Goal: Information Seeking & Learning: Find specific page/section

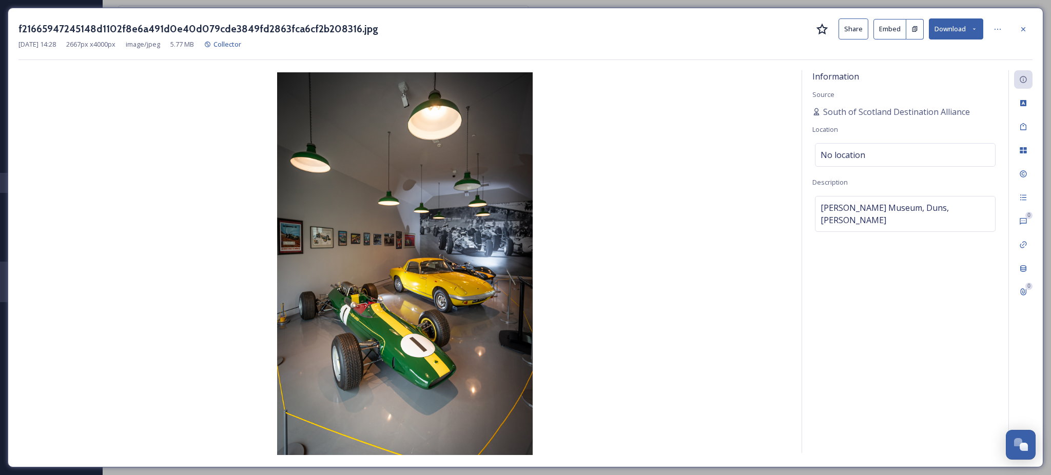
click at [489, 284] on img at bounding box center [404, 263] width 773 height 383
click at [972, 27] on icon at bounding box center [974, 29] width 7 height 7
click at [946, 70] on span "Download Large (1334 x 2000)" at bounding box center [925, 73] width 90 height 10
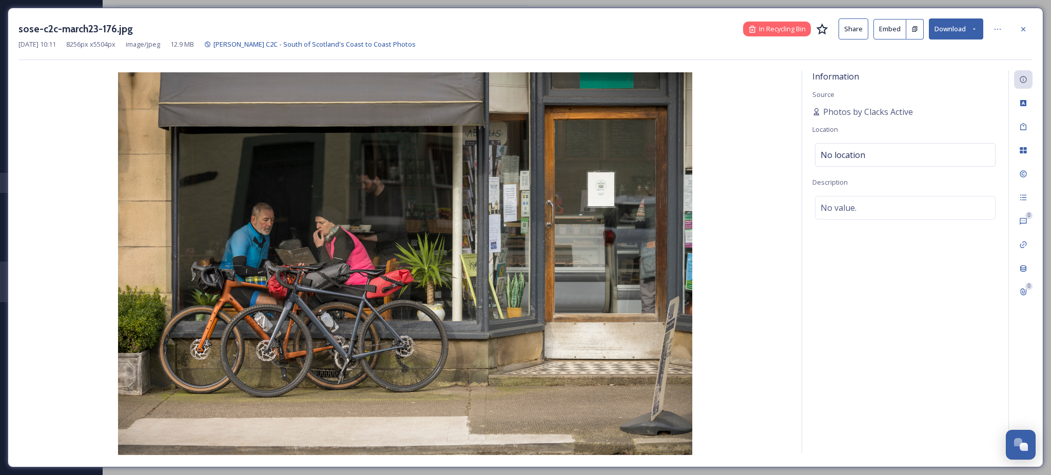
click at [950, 28] on button "Download" at bounding box center [956, 28] width 54 height 21
click at [930, 78] on div "Download Large (2000 x 1333)" at bounding box center [928, 73] width 107 height 20
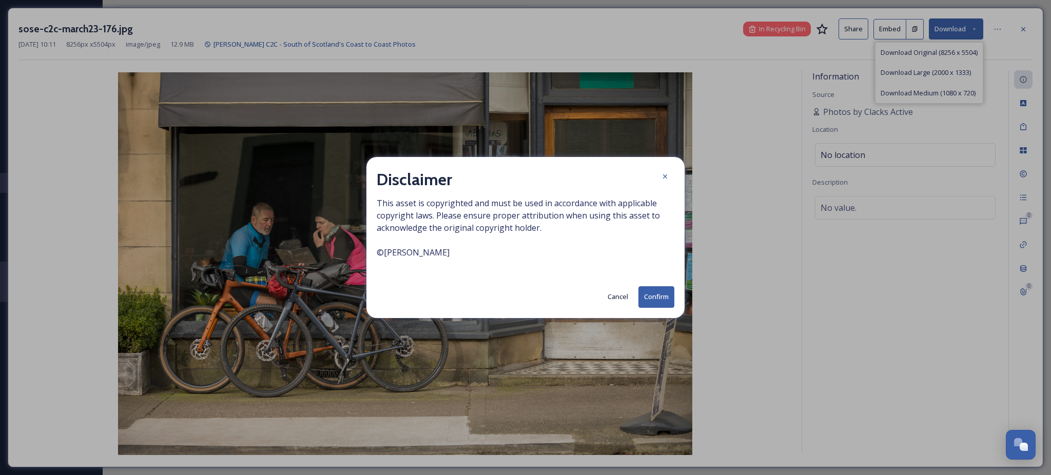
click at [649, 300] on button "Confirm" at bounding box center [656, 296] width 36 height 21
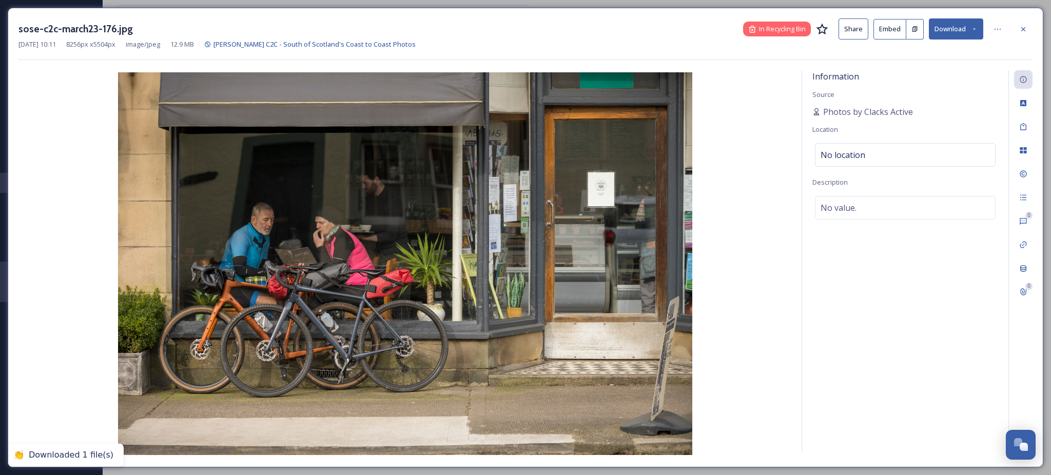
click at [756, 81] on img at bounding box center [404, 263] width 773 height 383
click at [777, 28] on span "In Recycling Bin" at bounding box center [782, 29] width 47 height 10
click at [759, 30] on span "In Recycling Bin" at bounding box center [782, 29] width 47 height 10
click at [1024, 31] on icon at bounding box center [1023, 29] width 8 height 8
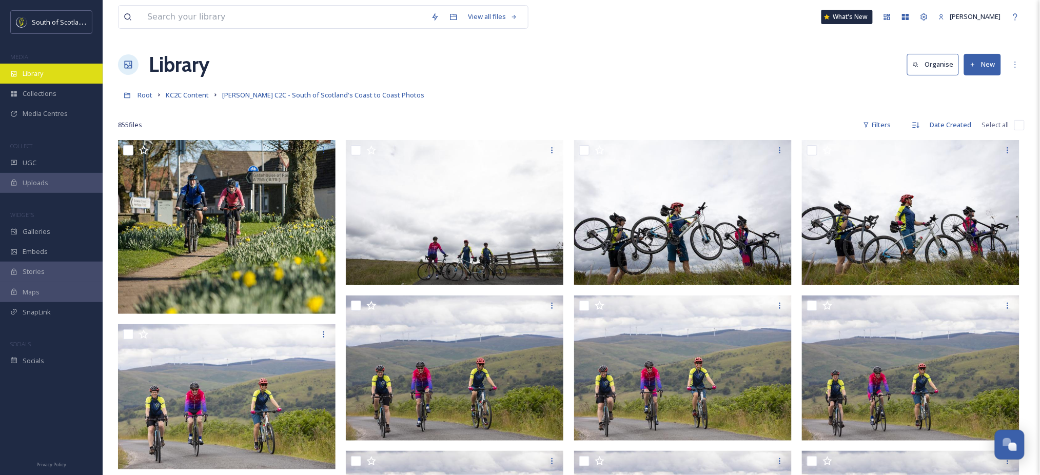
click at [43, 71] on span "Library" at bounding box center [33, 74] width 21 height 10
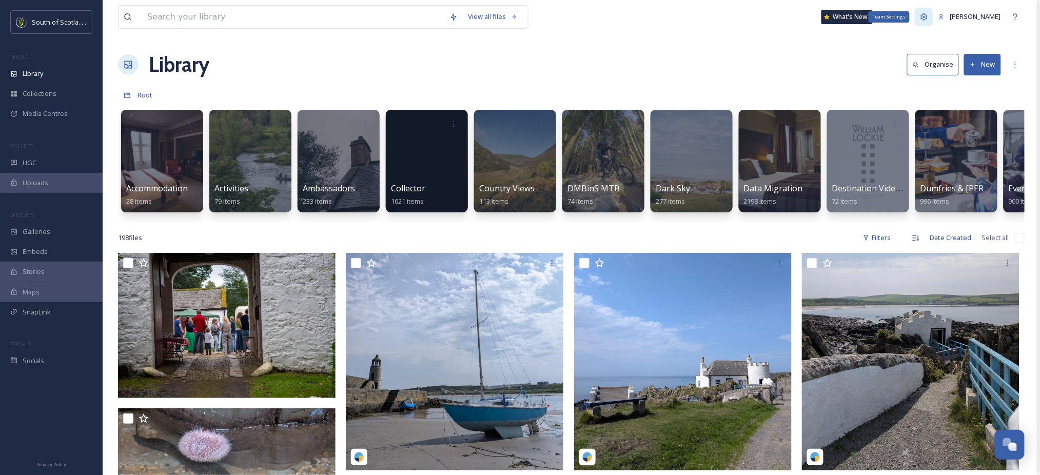
click at [920, 14] on icon at bounding box center [924, 17] width 8 height 8
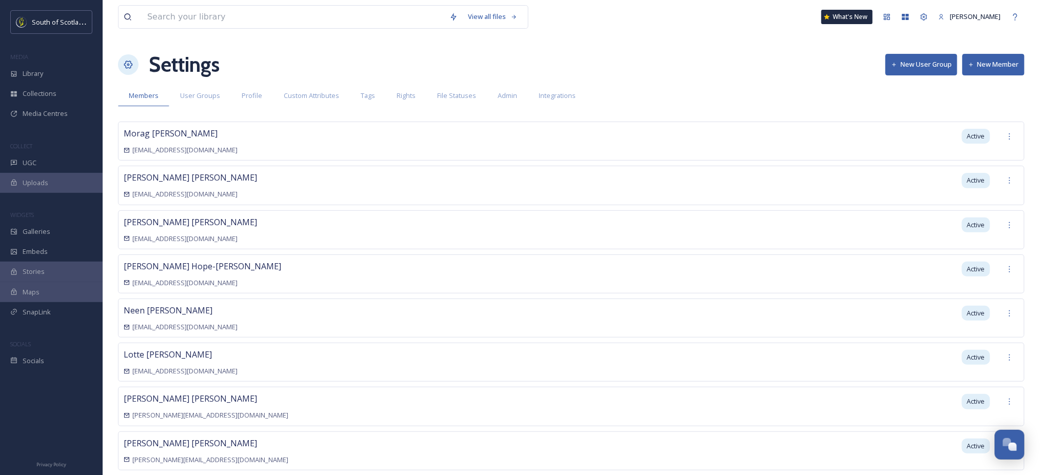
scroll to position [153, 0]
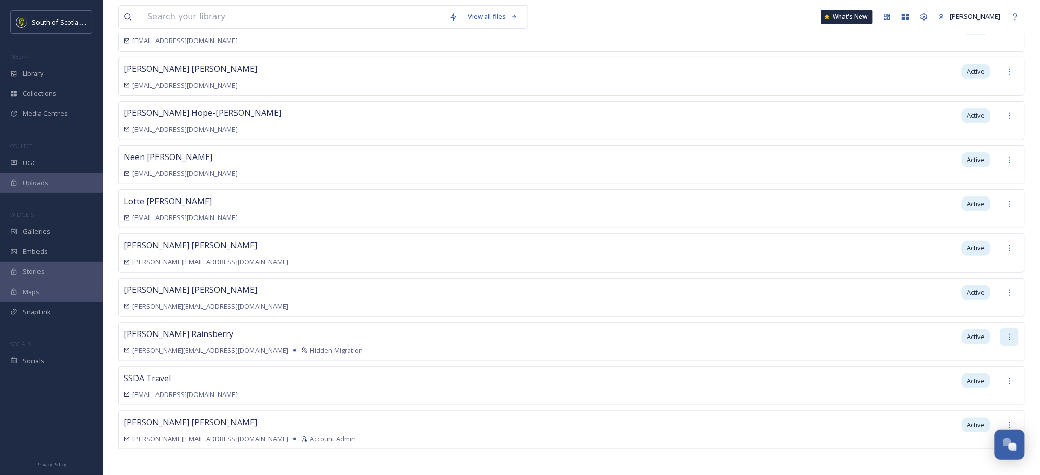
click at [1012, 339] on div at bounding box center [1010, 337] width 18 height 18
click at [949, 437] on span "Remove from User Group" at bounding box center [974, 440] width 80 height 10
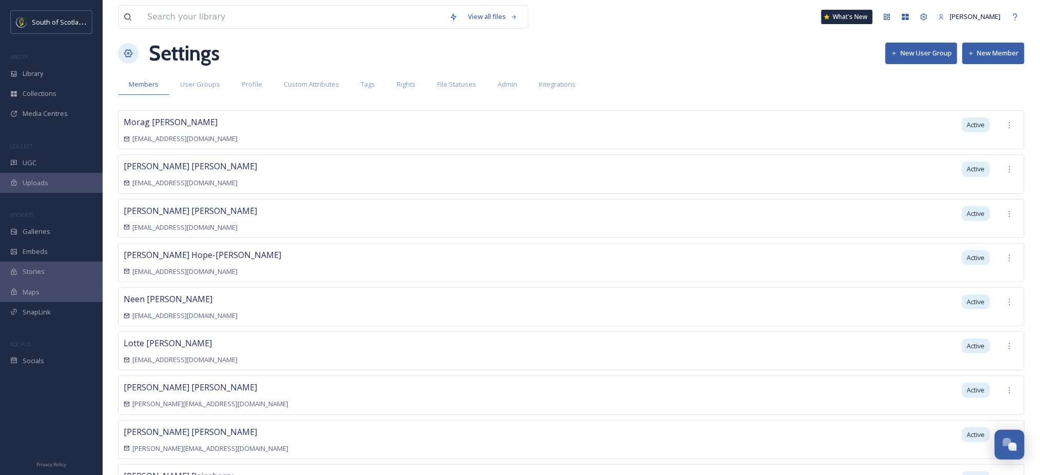
scroll to position [7, 0]
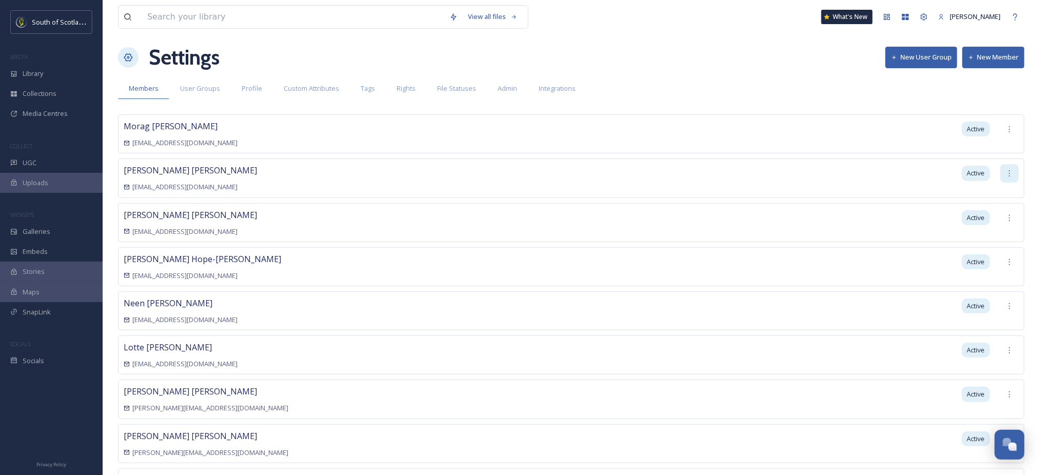
click at [1010, 177] on icon at bounding box center [1010, 173] width 8 height 8
click at [946, 201] on div "Set as Inactive" at bounding box center [974, 196] width 90 height 20
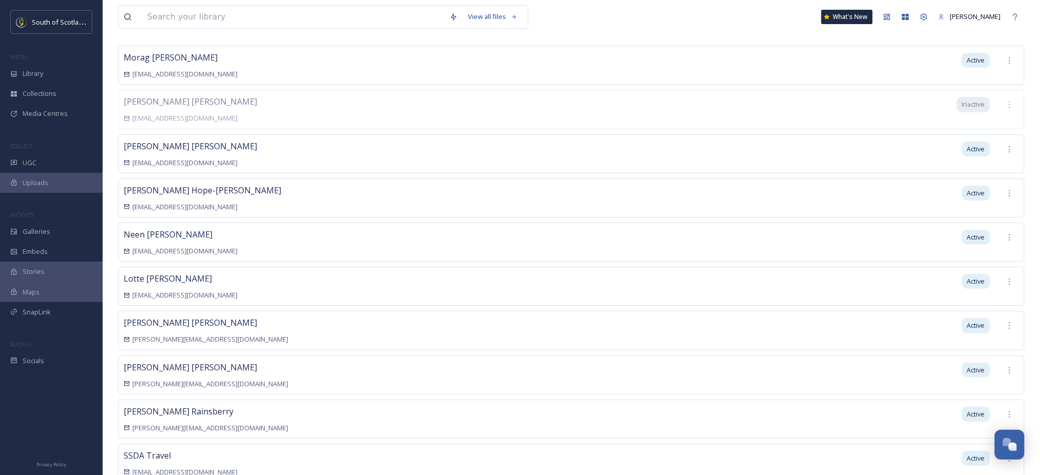
scroll to position [153, 0]
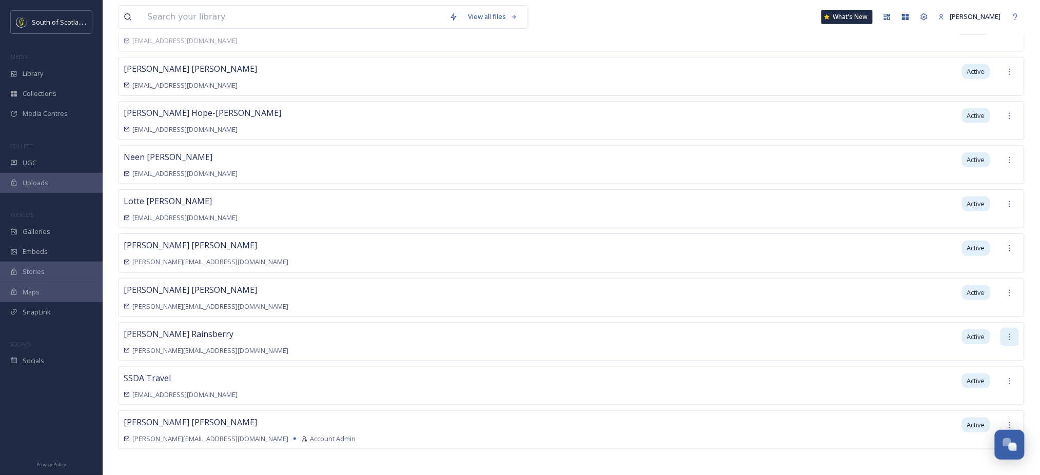
click at [1012, 333] on icon at bounding box center [1010, 337] width 8 height 8
click at [978, 351] on div "Set as Inactive" at bounding box center [974, 359] width 90 height 20
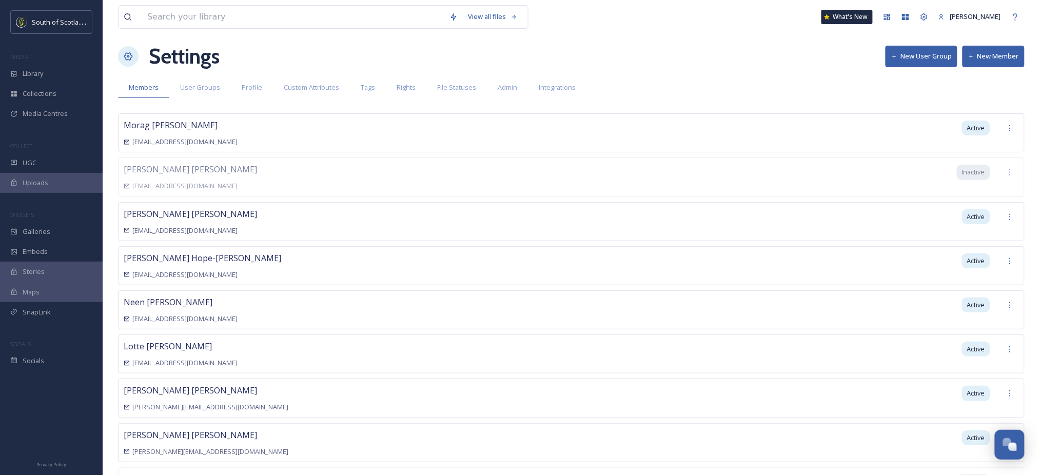
scroll to position [0, 0]
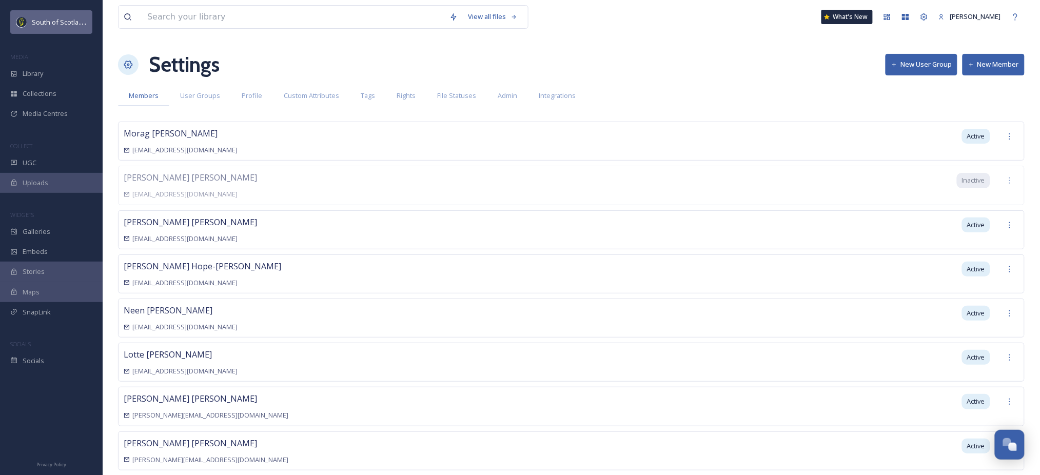
click at [65, 25] on span "South of Scotland Destination Alliance" at bounding box center [90, 22] width 117 height 10
click at [921, 20] on icon at bounding box center [924, 17] width 8 height 8
click at [209, 92] on span "User Groups" at bounding box center [200, 96] width 40 height 10
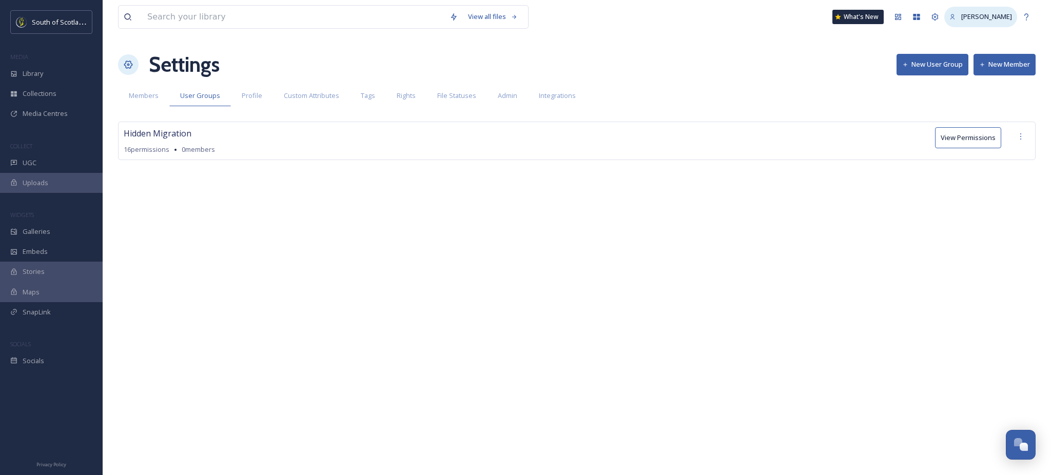
click at [961, 12] on span "[PERSON_NAME]" at bounding box center [986, 16] width 51 height 9
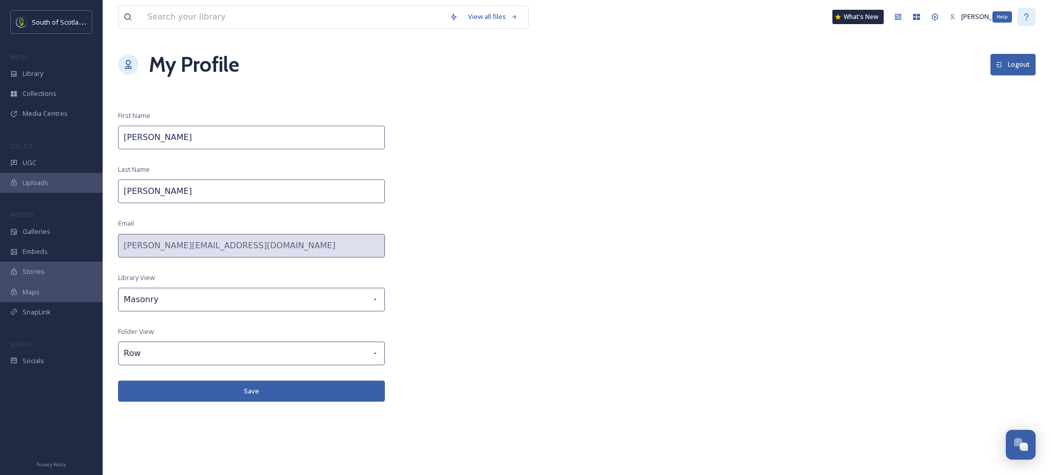
click at [1027, 17] on icon at bounding box center [1026, 17] width 8 height 8
click at [37, 76] on span "Library" at bounding box center [33, 74] width 21 height 10
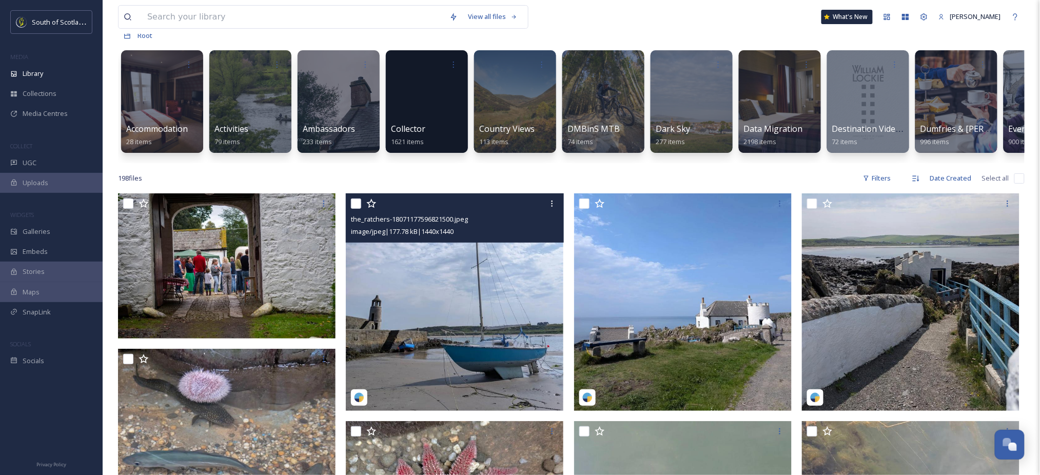
scroll to position [61, 0]
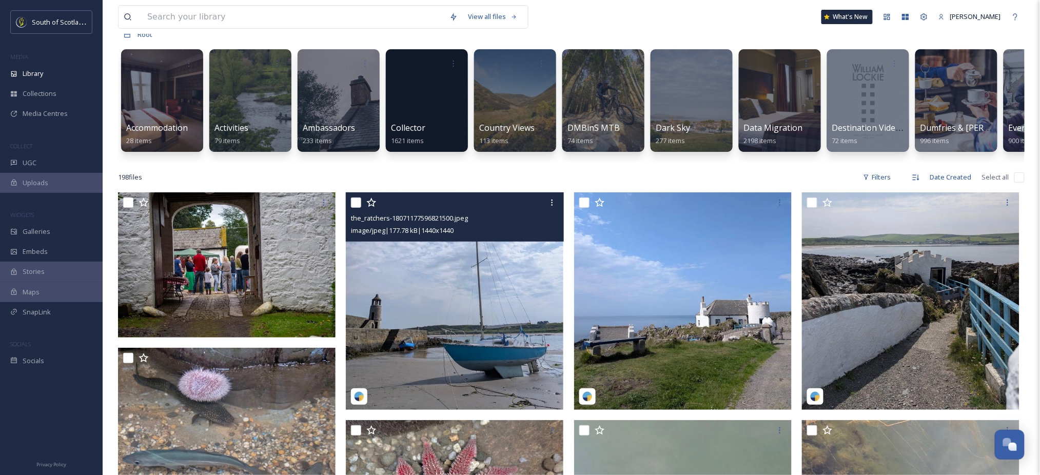
click at [355, 208] on input "checkbox" at bounding box center [356, 203] width 10 height 10
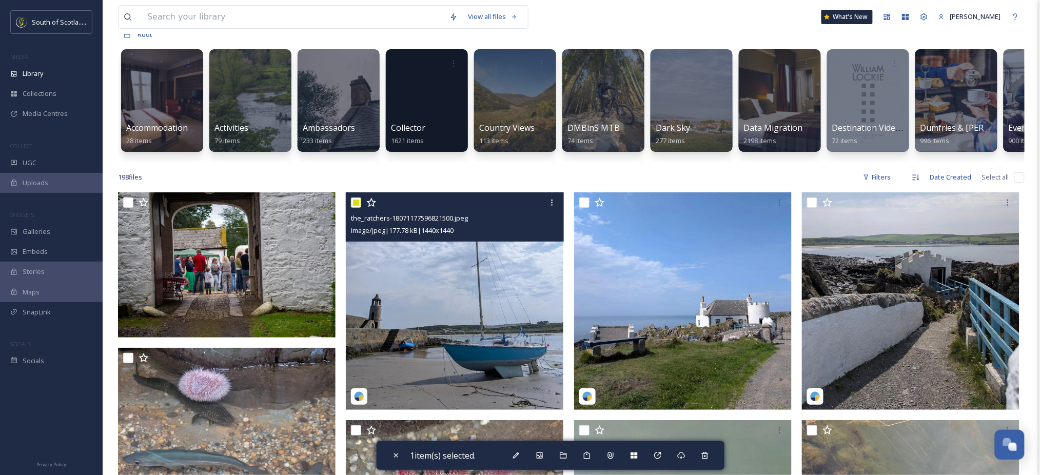
click at [355, 208] on input "checkbox" at bounding box center [356, 203] width 10 height 10
checkbox input "false"
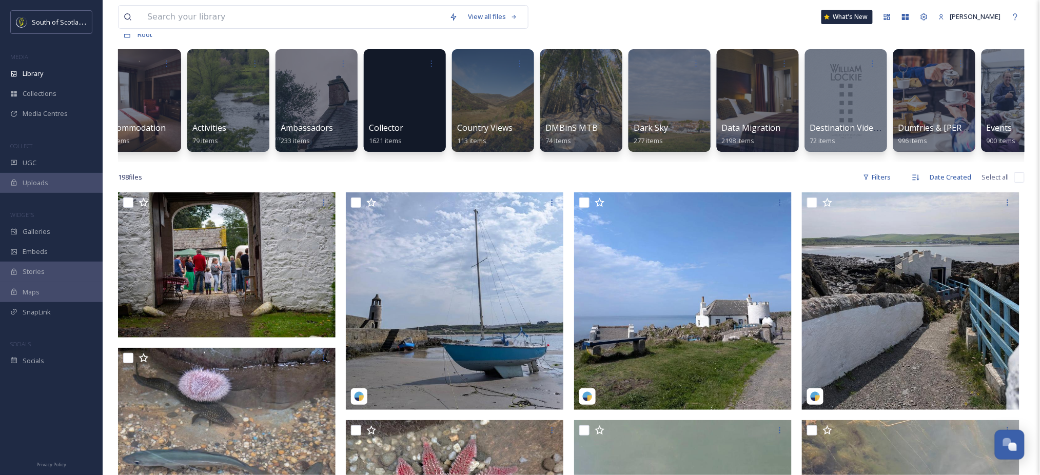
scroll to position [0, 0]
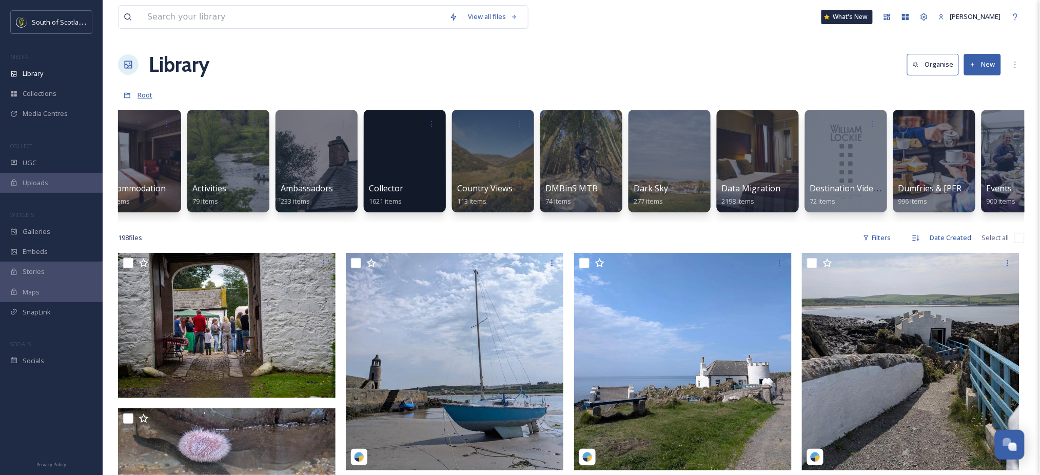
click at [146, 92] on span "Root" at bounding box center [145, 94] width 15 height 9
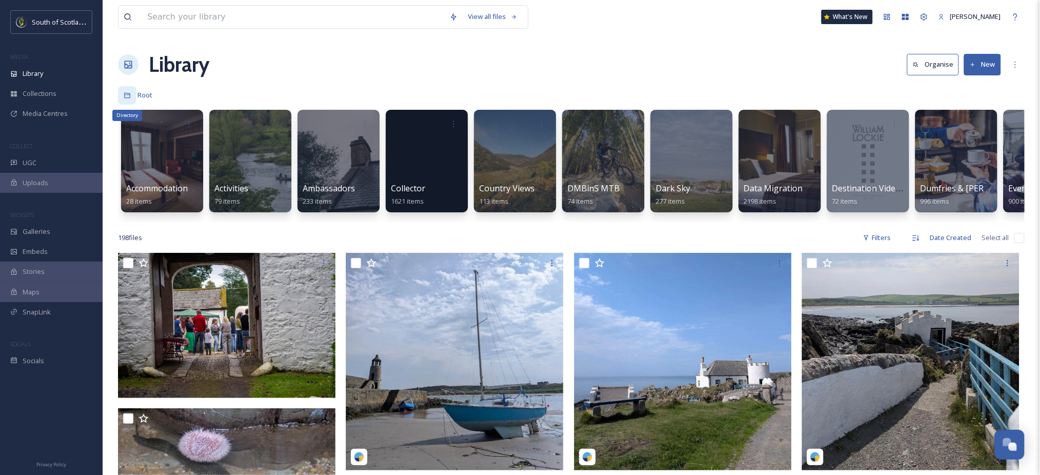
click at [124, 94] on icon at bounding box center [127, 95] width 7 height 7
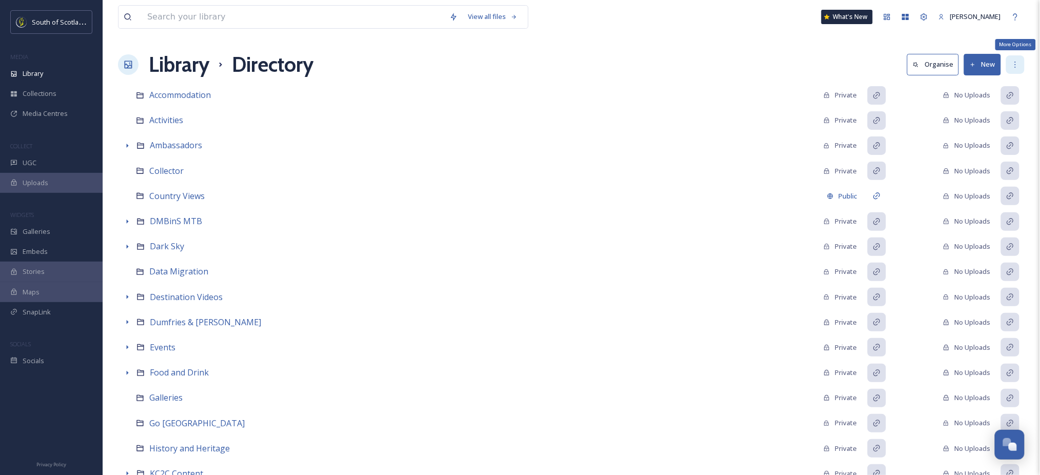
click at [1021, 64] on div "More Options" at bounding box center [1015, 64] width 18 height 18
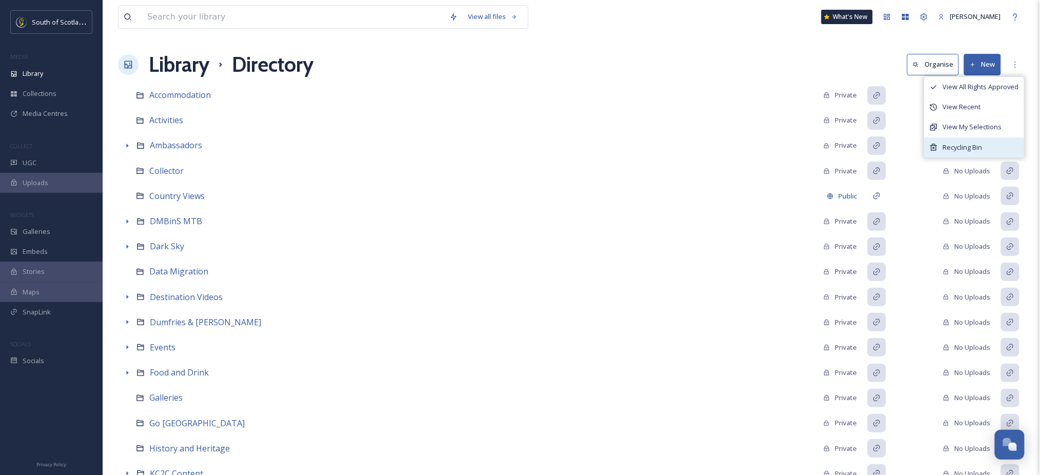
click at [965, 146] on span "Recycling Bin" at bounding box center [963, 148] width 40 height 10
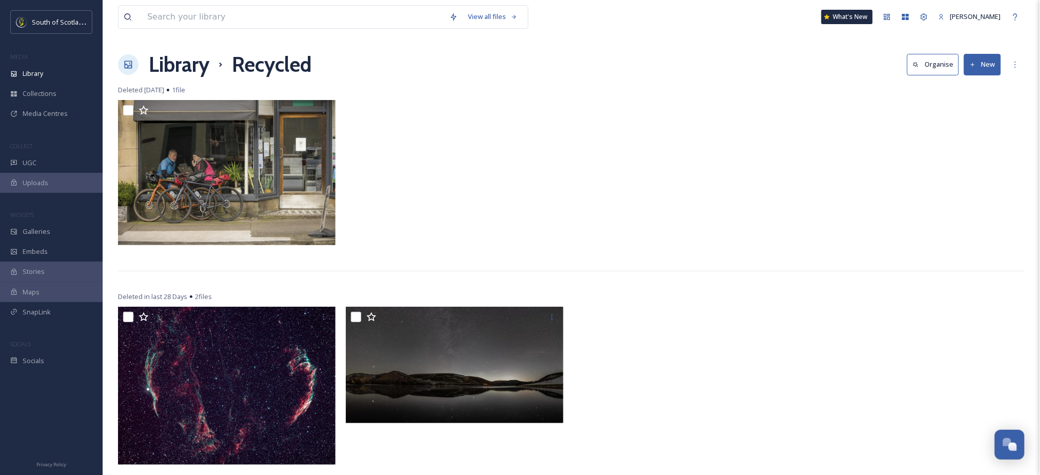
scroll to position [36, 0]
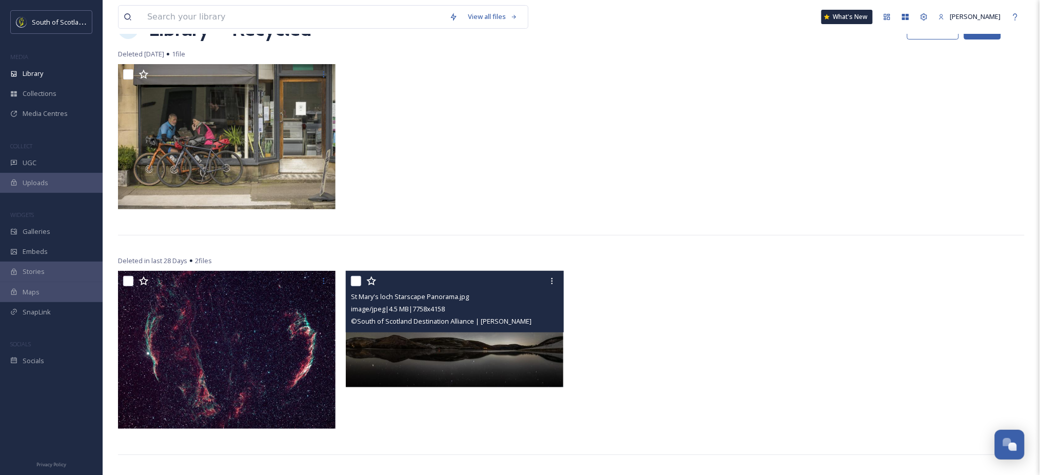
click at [356, 277] on input "checkbox" at bounding box center [356, 281] width 10 height 10
checkbox input "true"
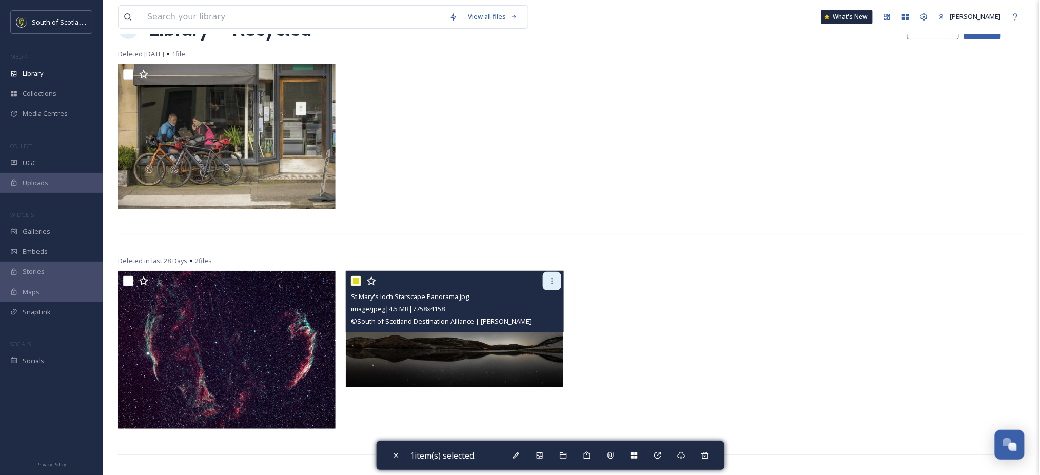
click at [552, 283] on icon at bounding box center [552, 281] width 8 height 8
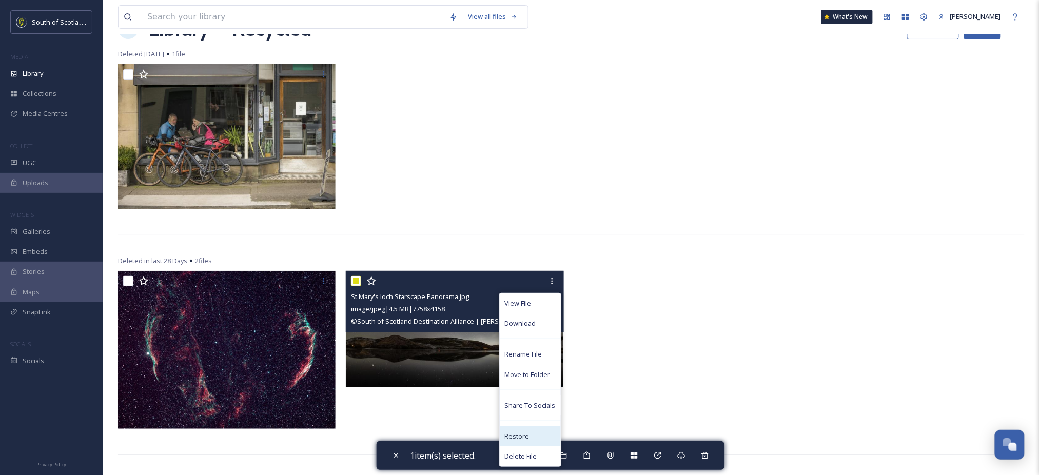
click at [515, 442] on div "Restore" at bounding box center [530, 436] width 61 height 20
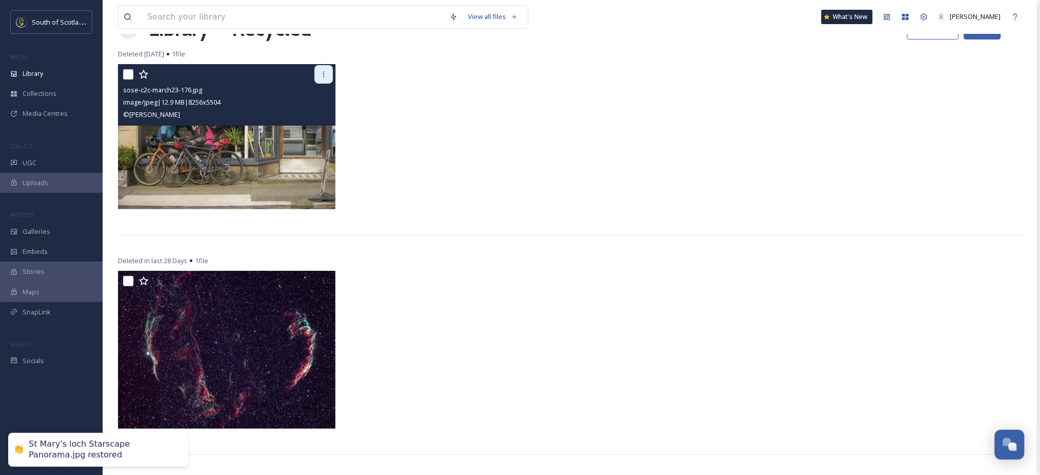
click at [323, 75] on icon at bounding box center [324, 74] width 8 height 8
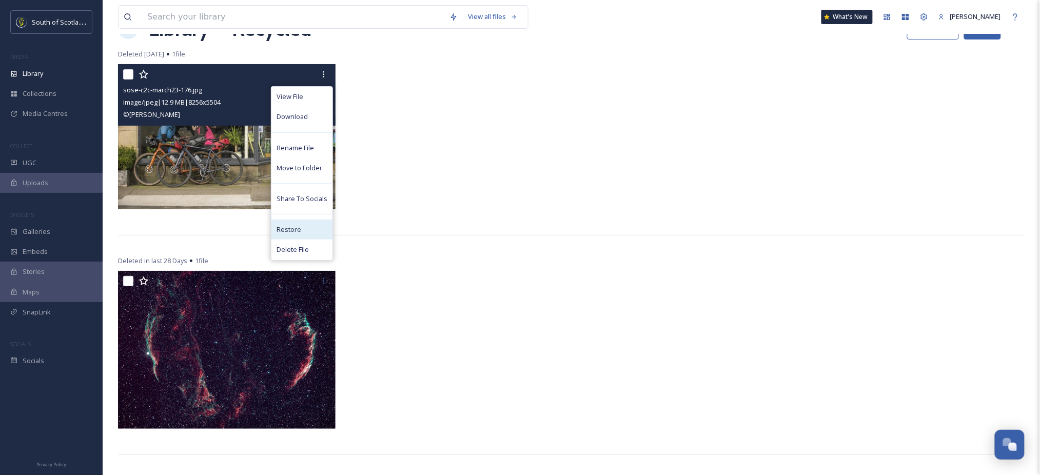
click at [289, 228] on span "Restore" at bounding box center [289, 230] width 25 height 10
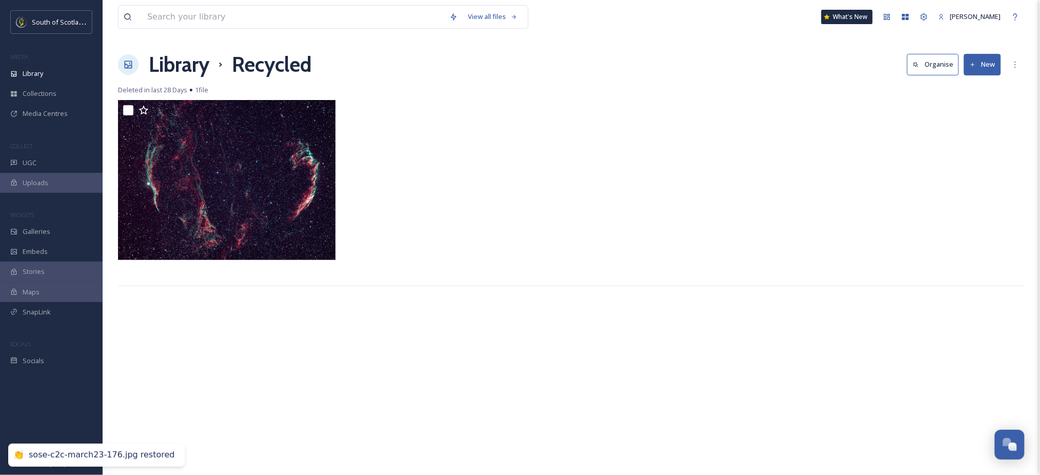
scroll to position [0, 0]
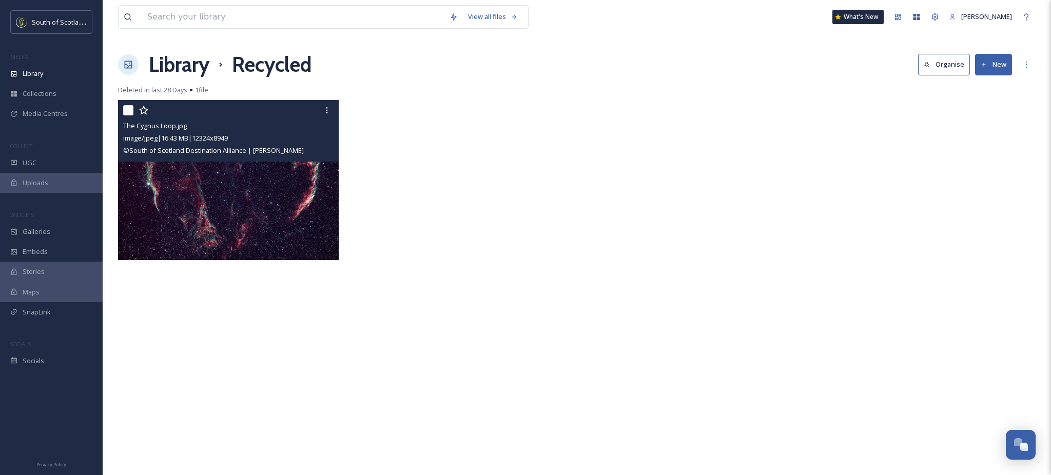
click at [280, 195] on img at bounding box center [228, 180] width 221 height 160
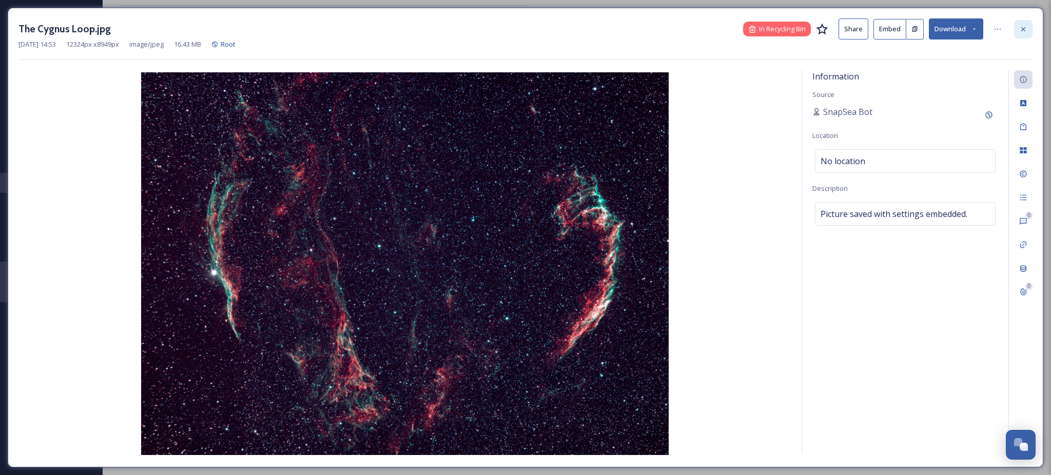
click at [1020, 28] on icon at bounding box center [1023, 29] width 8 height 8
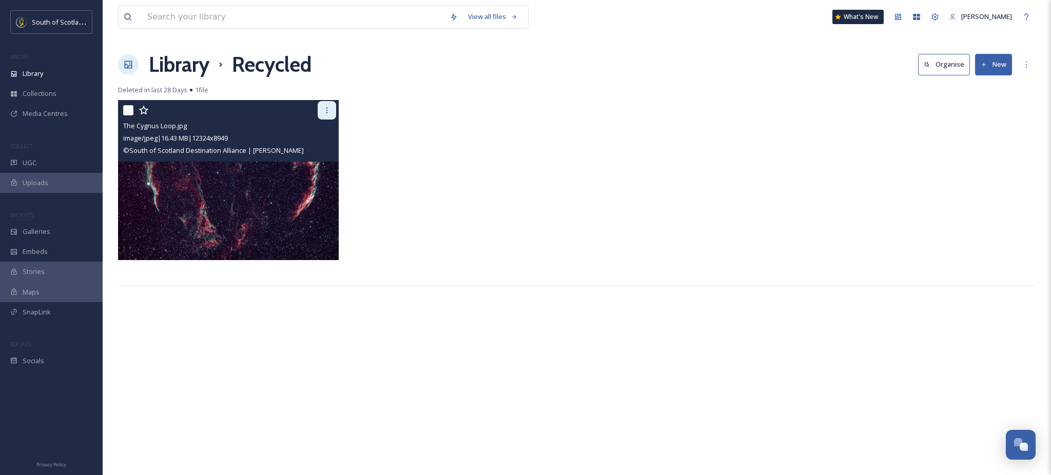
click at [326, 107] on icon at bounding box center [327, 110] width 2 height 6
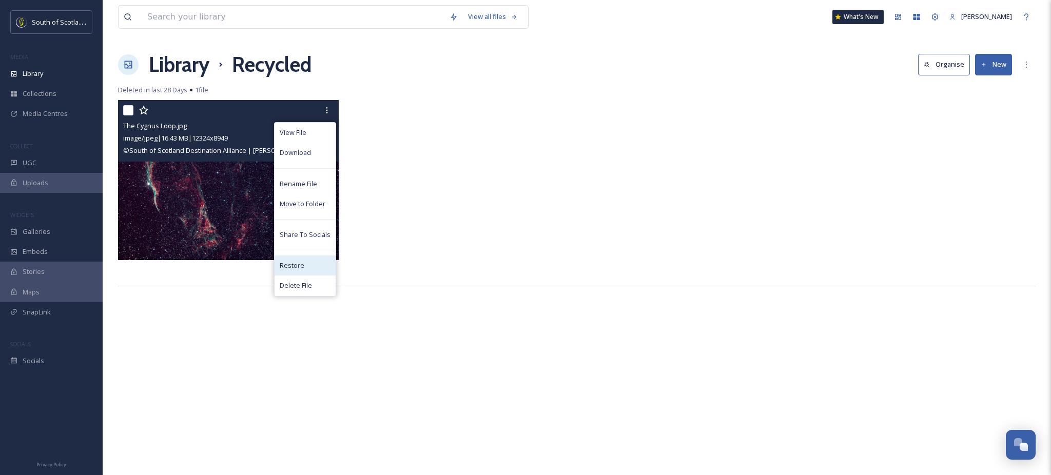
click at [291, 264] on span "Restore" at bounding box center [292, 266] width 25 height 10
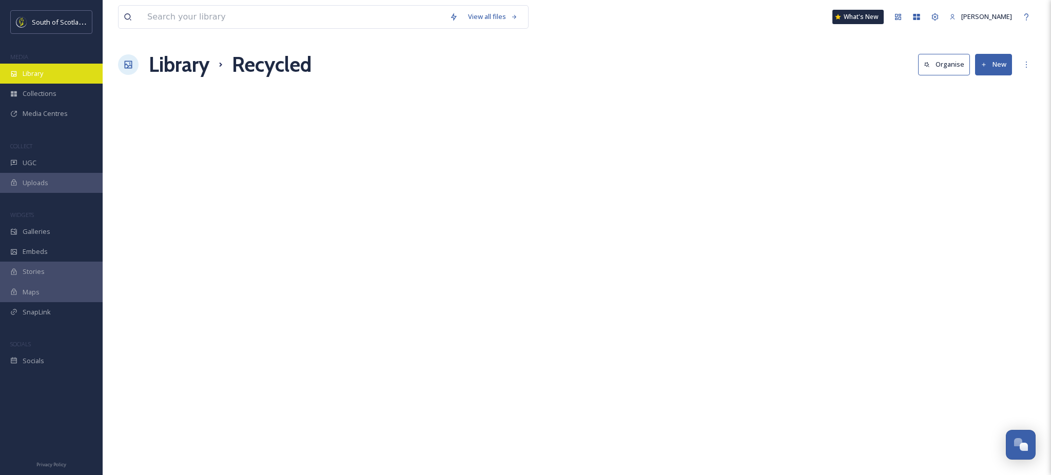
click at [43, 68] on div "Library" at bounding box center [51, 74] width 103 height 20
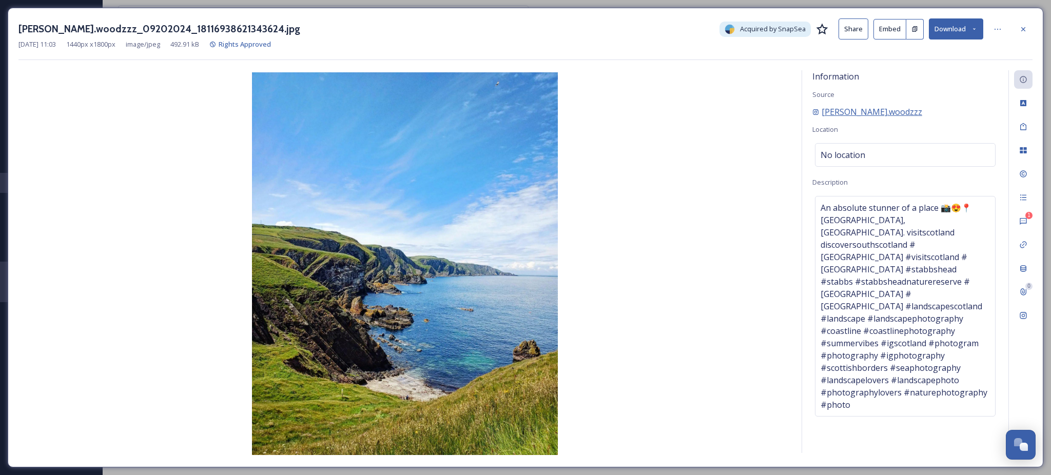
click at [846, 111] on span "[PERSON_NAME].woodzzz" at bounding box center [871, 112] width 101 height 12
click at [1023, 225] on icon at bounding box center [1023, 221] width 8 height 8
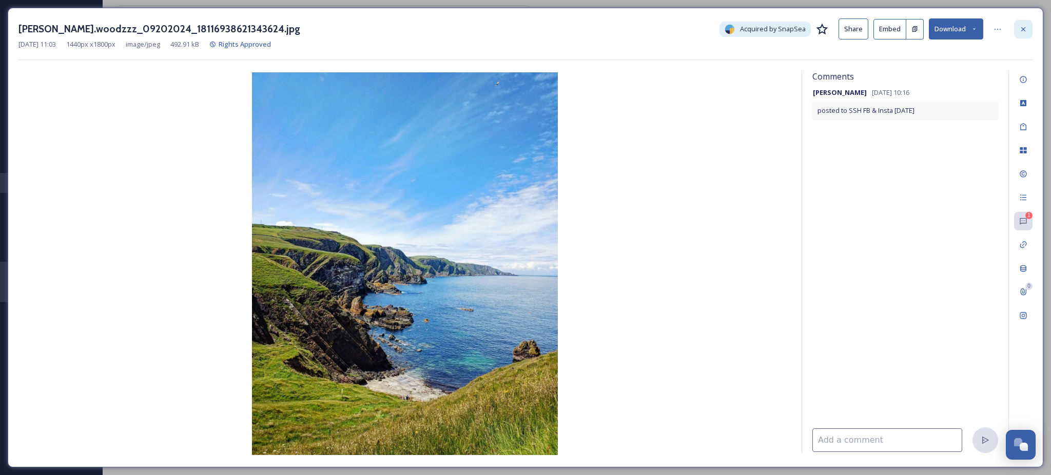
click at [1022, 35] on div at bounding box center [1023, 29] width 18 height 18
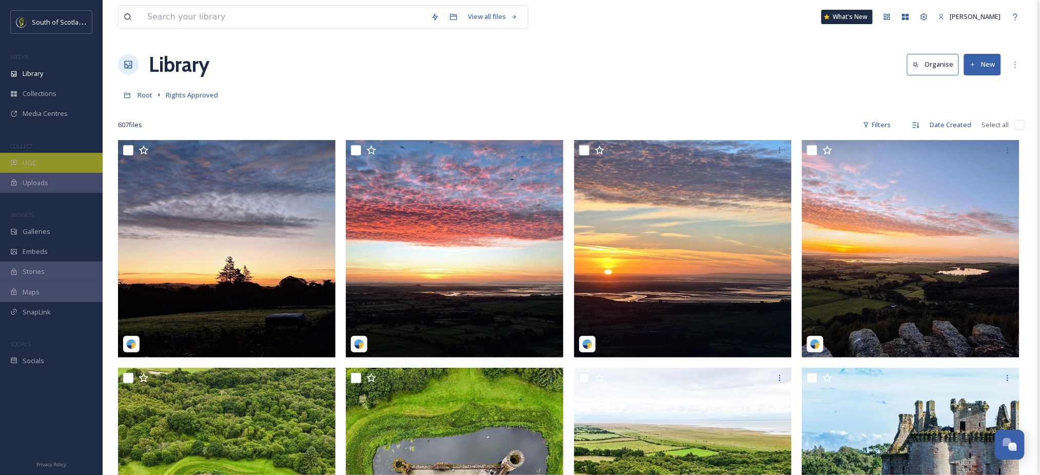
click at [47, 159] on div "UGC" at bounding box center [51, 163] width 103 height 20
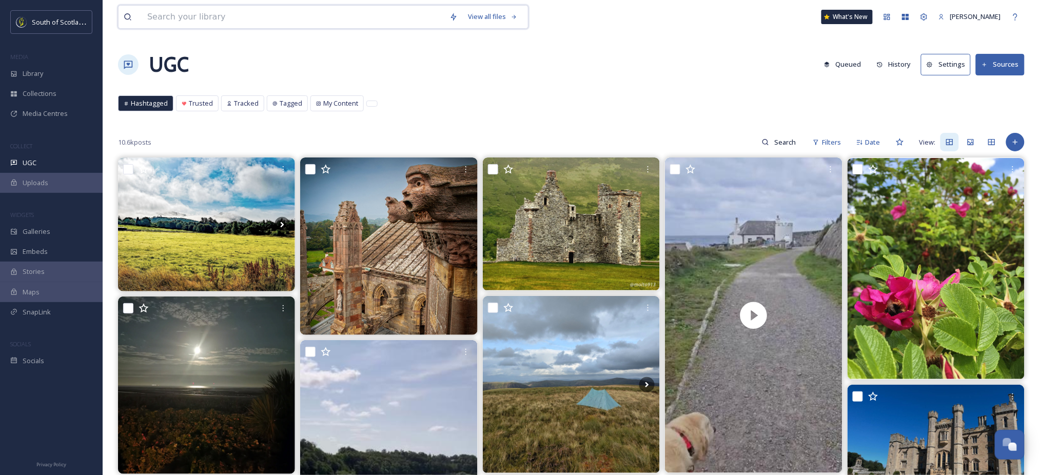
click at [391, 19] on input at bounding box center [293, 17] width 302 height 23
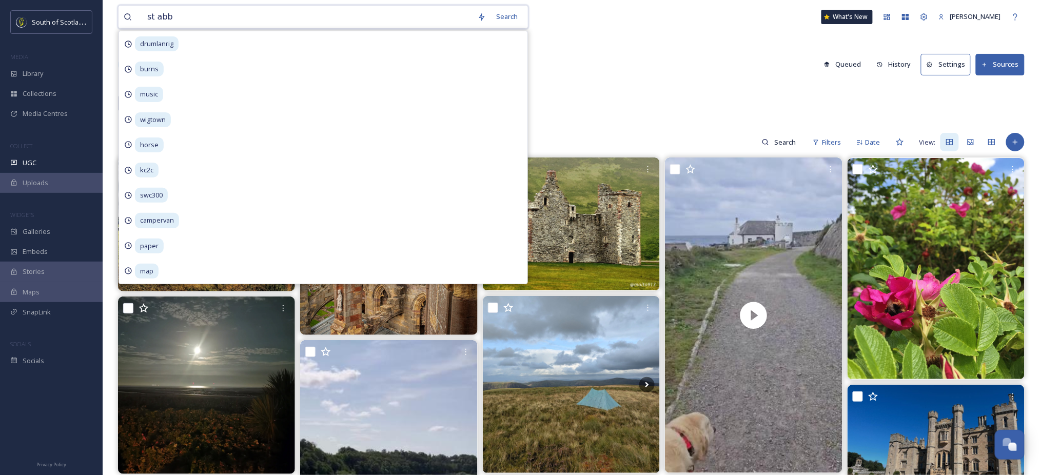
type input "st abbs"
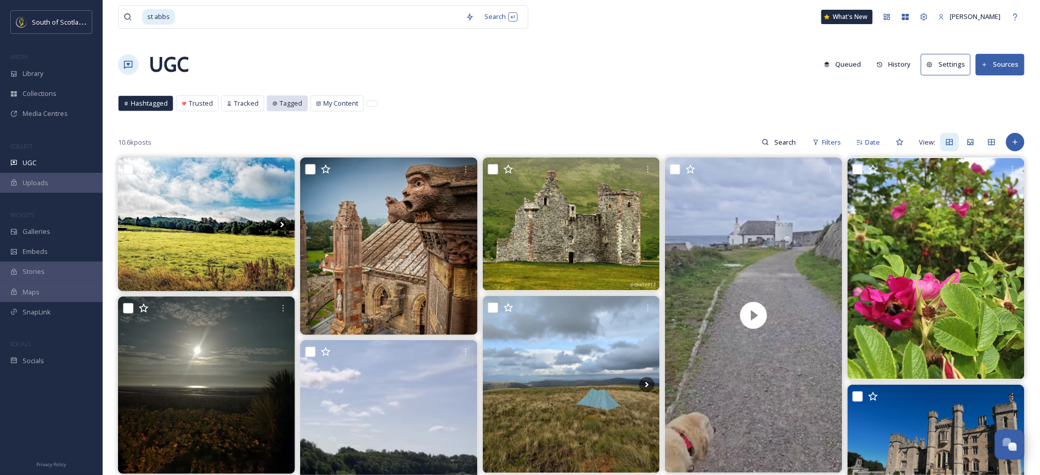
click at [286, 109] on div "Tagged" at bounding box center [287, 103] width 40 height 15
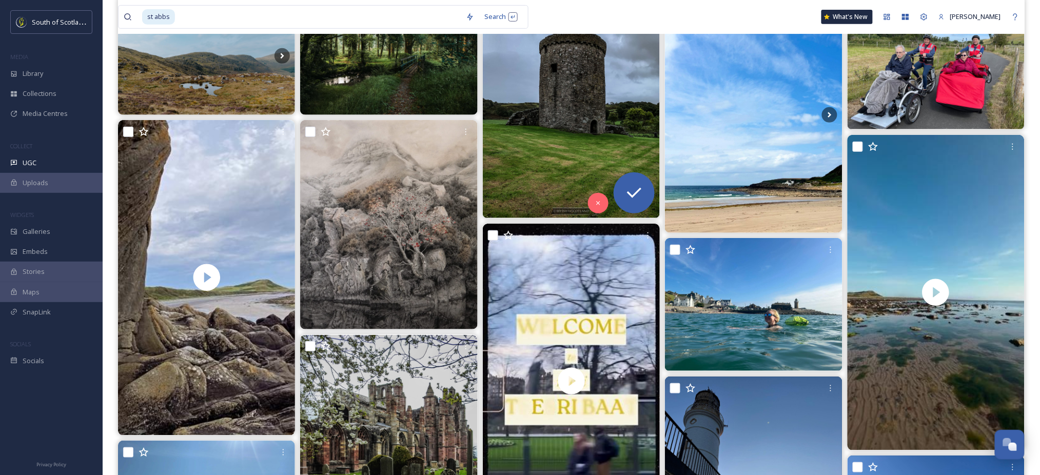
scroll to position [161, 0]
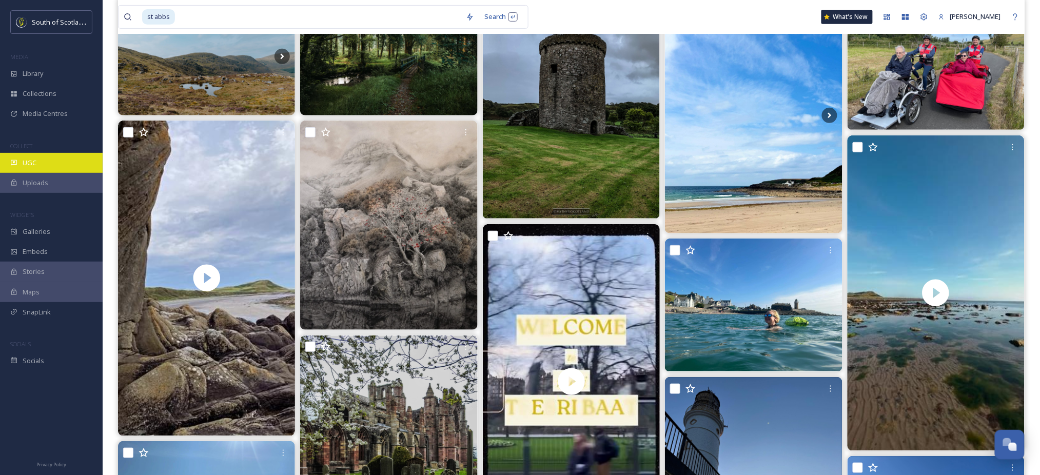
click at [37, 163] on div "UGC" at bounding box center [51, 163] width 103 height 20
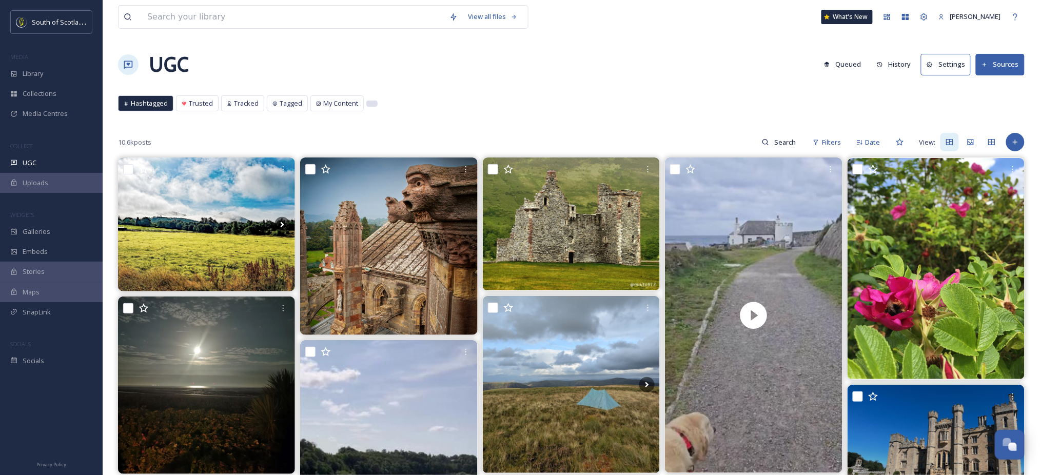
click at [374, 106] on div at bounding box center [372, 103] width 10 height 5
click at [830, 142] on span "Filters" at bounding box center [831, 143] width 19 height 10
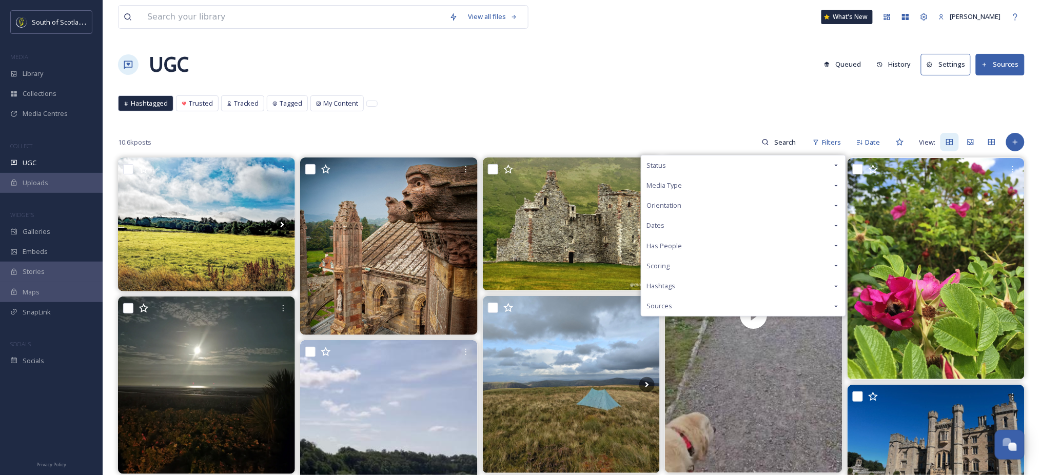
click at [817, 163] on div "Status" at bounding box center [743, 165] width 204 height 20
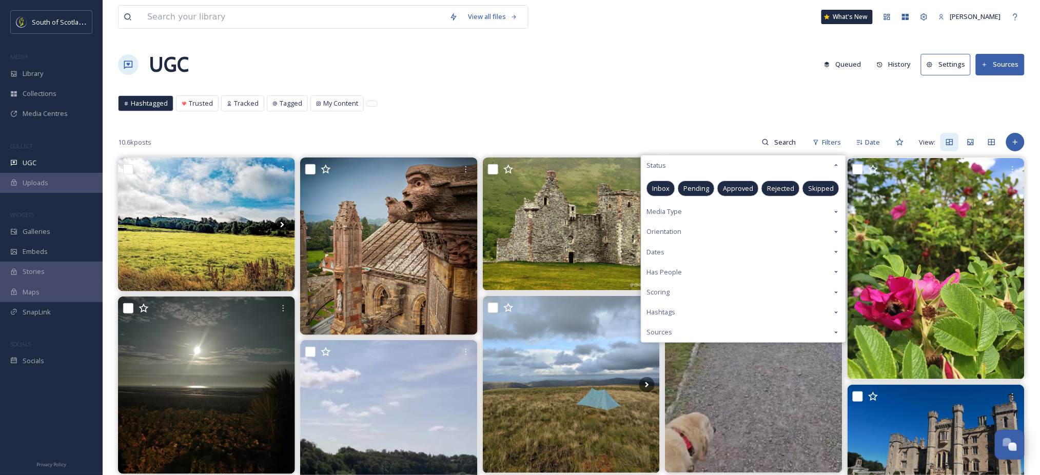
click at [740, 182] on div "Approved" at bounding box center [738, 189] width 42 height 16
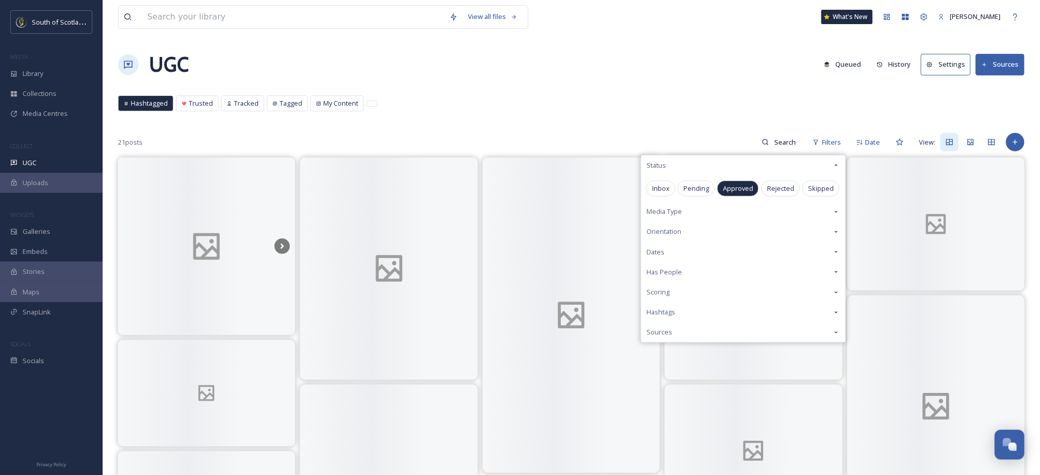
click at [654, 65] on div "UGC Queued History Settings Sources" at bounding box center [571, 64] width 907 height 31
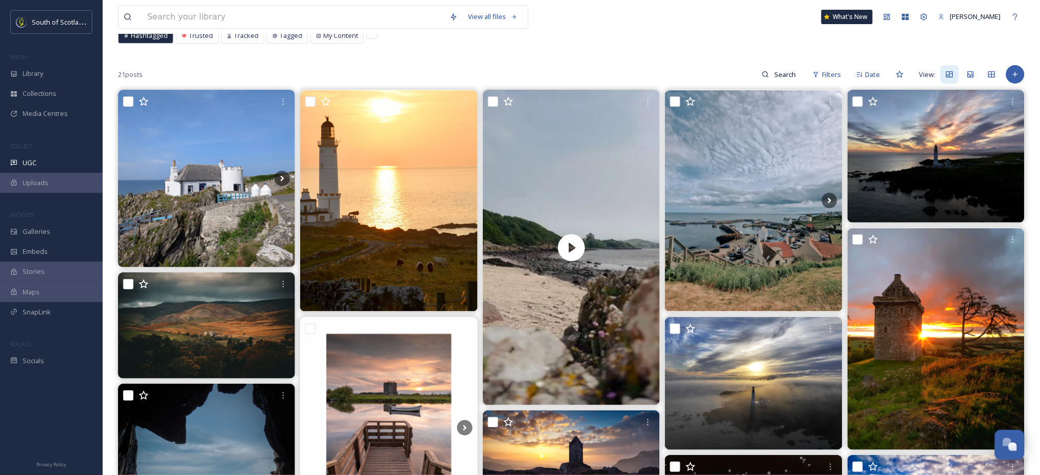
scroll to position [68, 0]
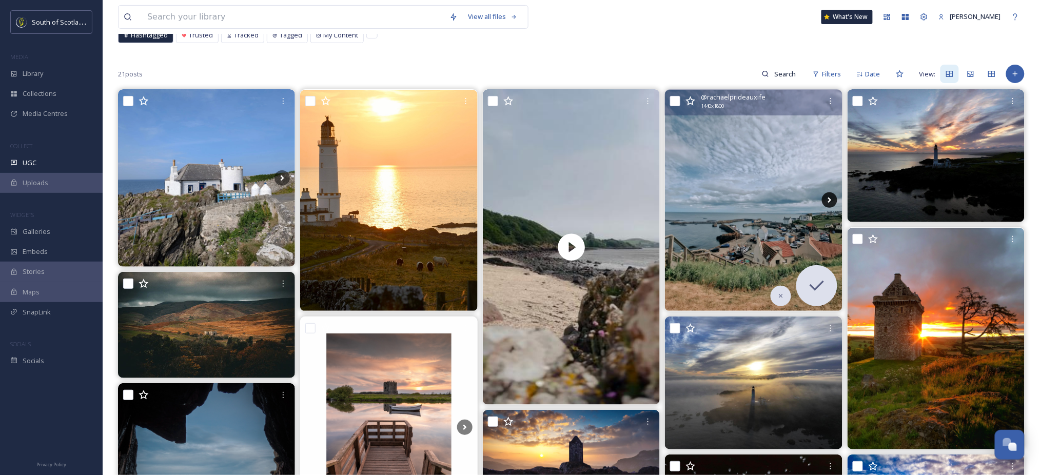
click at [830, 200] on icon at bounding box center [830, 201] width 4 height 6
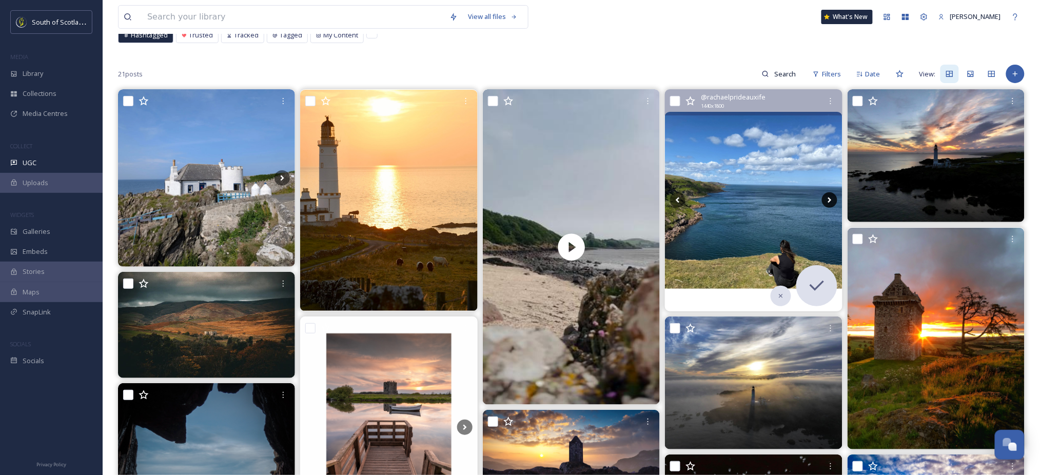
click at [830, 200] on icon at bounding box center [830, 201] width 4 height 6
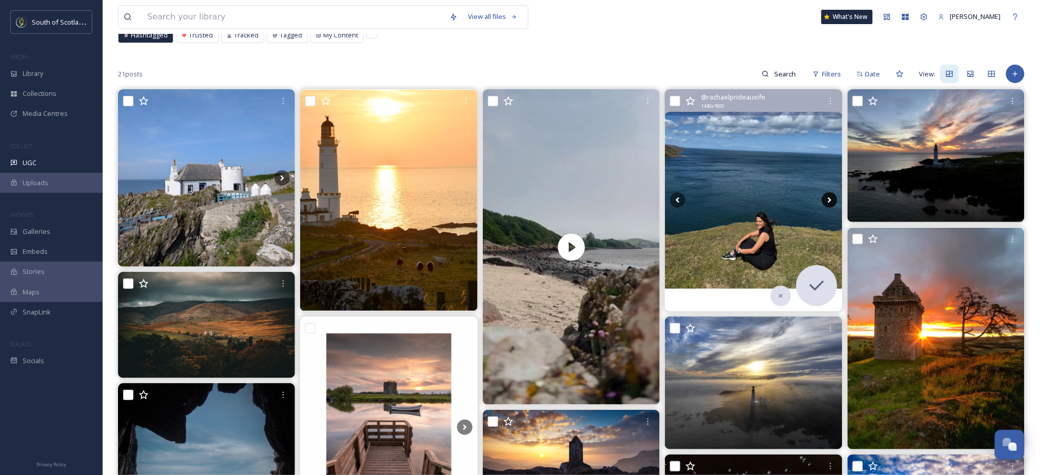
click at [830, 200] on icon at bounding box center [830, 201] width 4 height 6
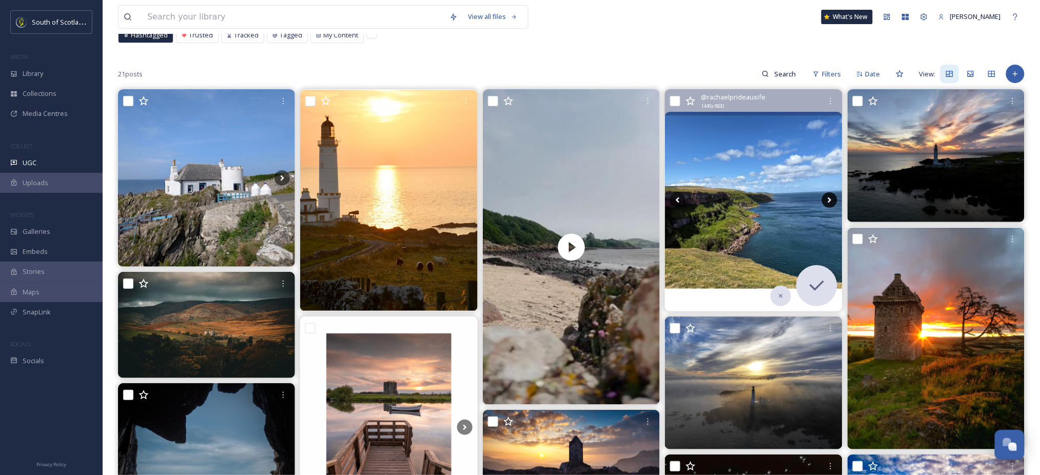
click at [830, 200] on icon at bounding box center [830, 201] width 4 height 6
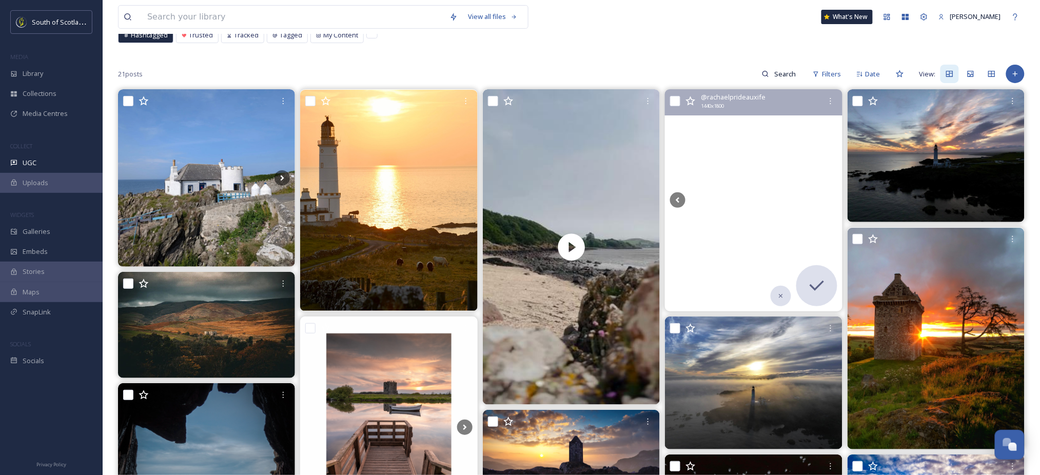
click at [830, 200] on icon at bounding box center [830, 201] width 4 height 6
click at [676, 199] on icon at bounding box center [677, 199] width 15 height 15
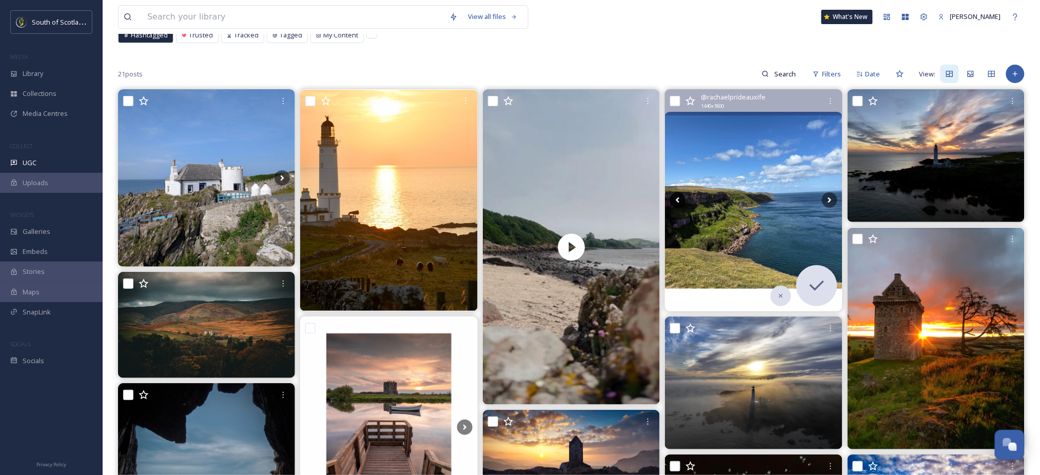
click at [676, 199] on icon at bounding box center [677, 199] width 15 height 15
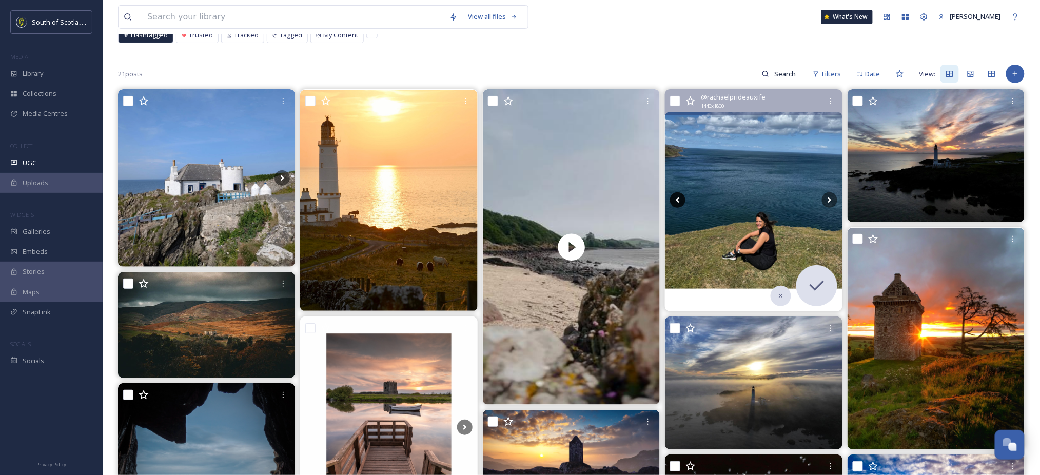
click at [676, 199] on icon at bounding box center [677, 199] width 15 height 15
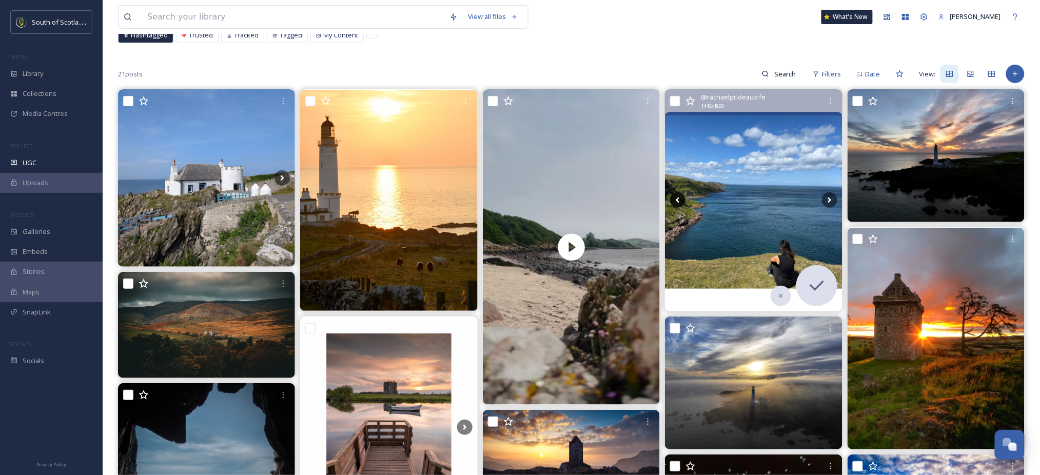
click at [676, 199] on icon at bounding box center [677, 199] width 15 height 15
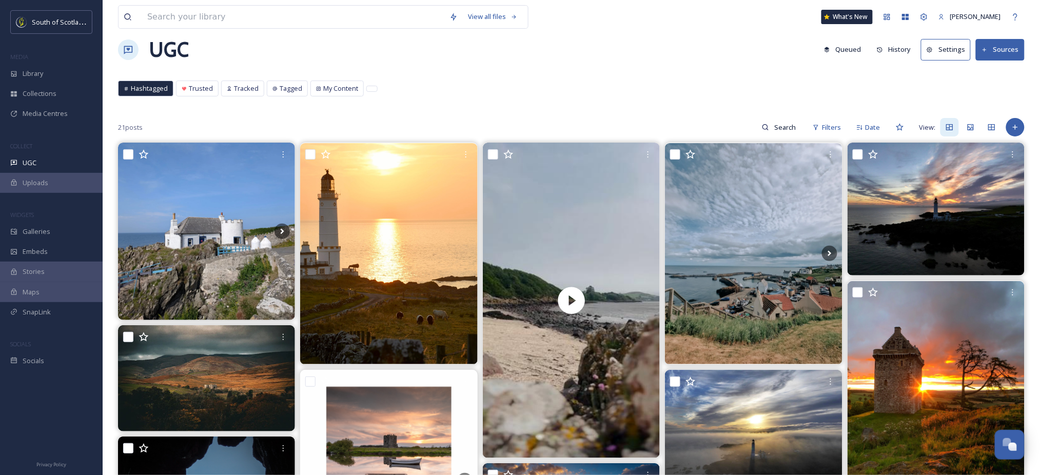
scroll to position [0, 0]
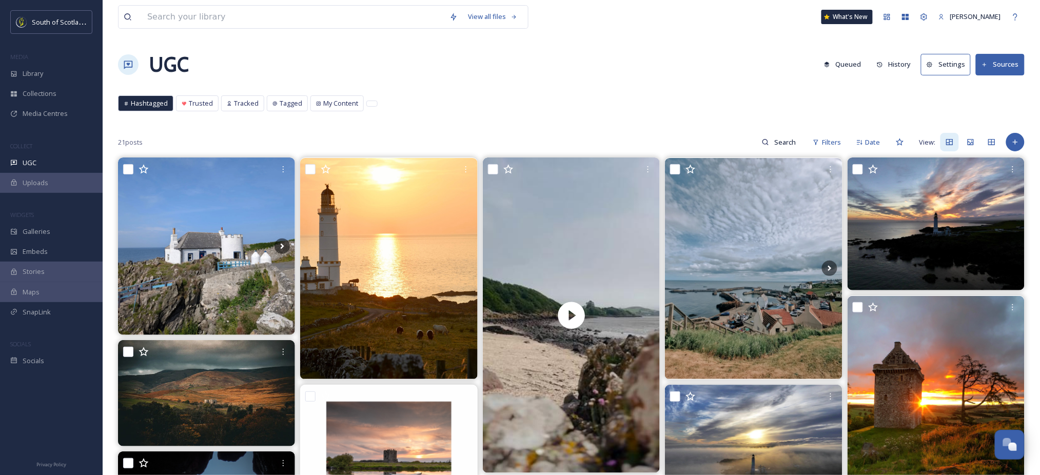
click at [157, 106] on span "Hashtagged" at bounding box center [149, 104] width 37 height 10
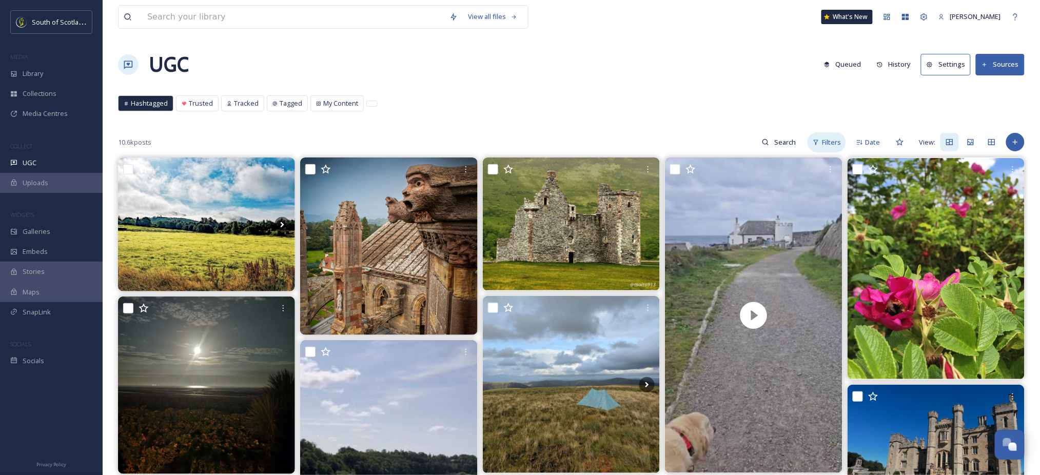
click at [835, 140] on span "Filters" at bounding box center [831, 143] width 19 height 10
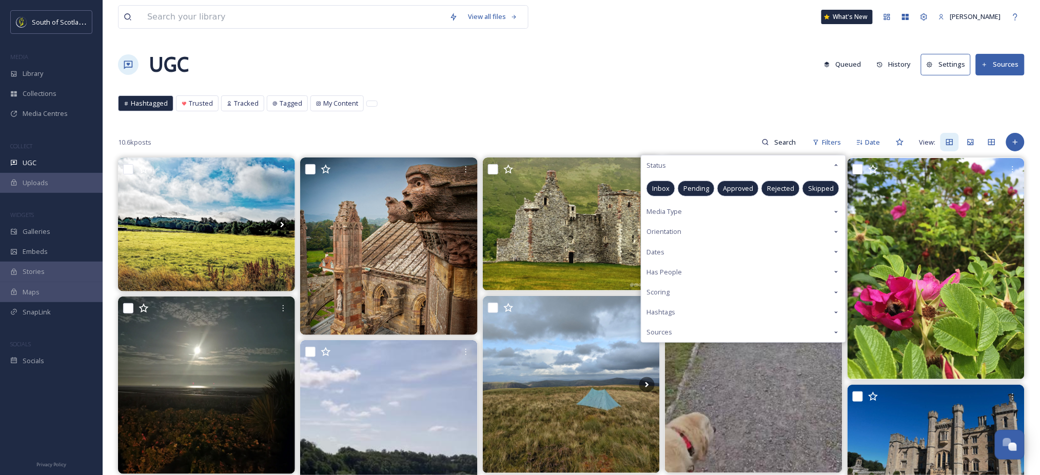
click at [739, 186] on span "Approved" at bounding box center [738, 189] width 30 height 10
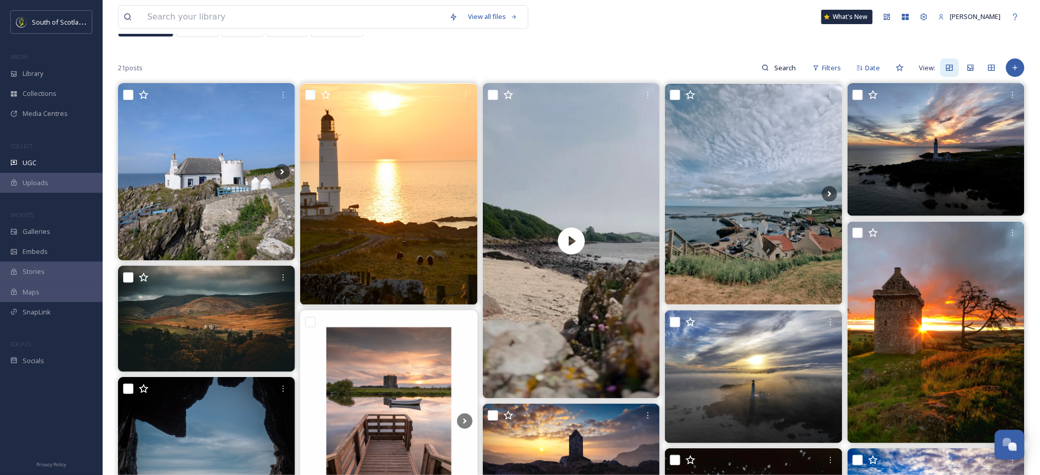
scroll to position [79, 0]
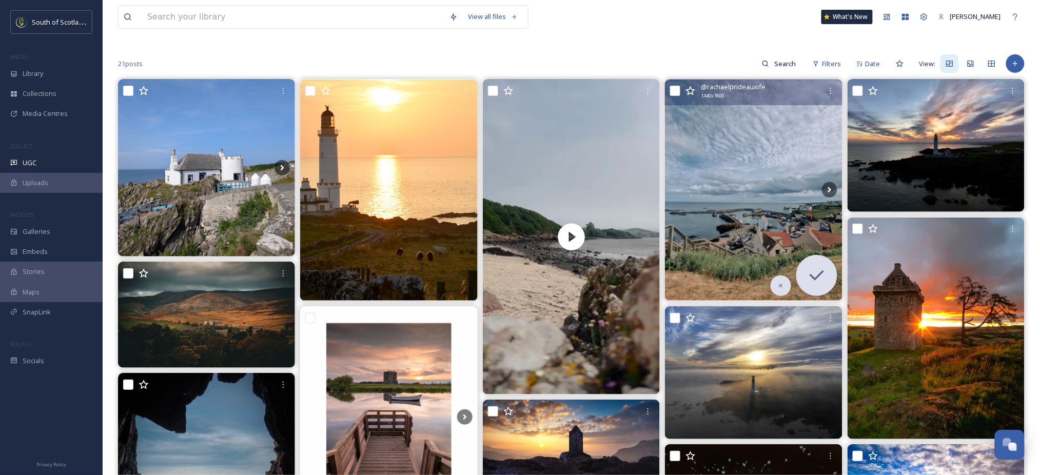
click at [736, 135] on img at bounding box center [753, 191] width 177 height 222
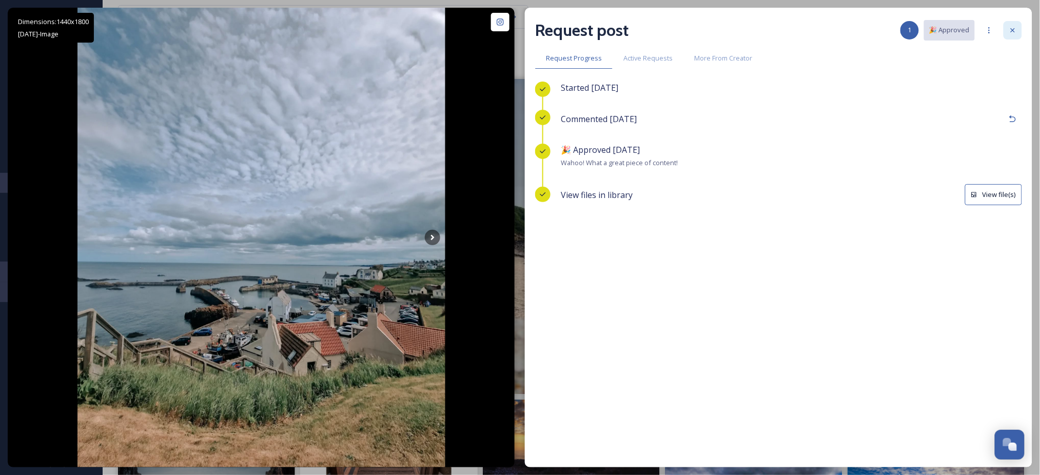
click at [1014, 32] on icon at bounding box center [1013, 30] width 8 height 8
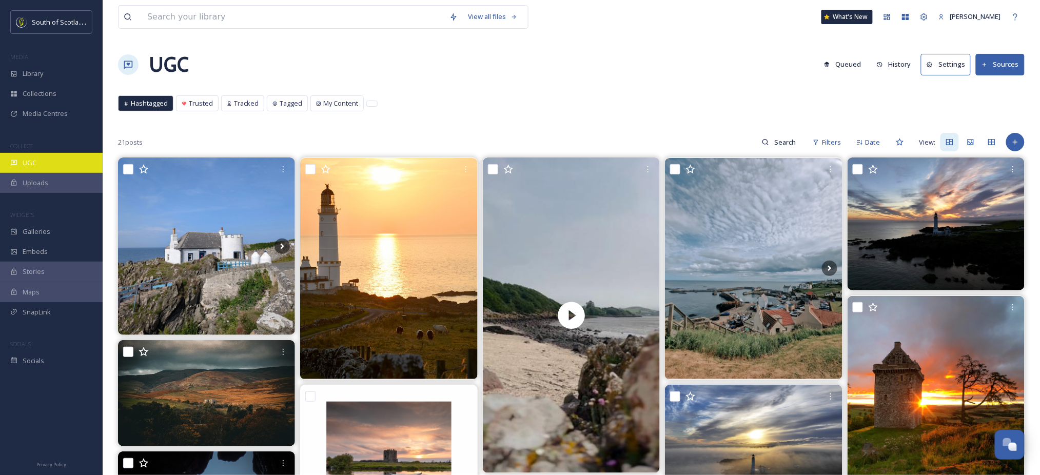
click at [25, 171] on div "UGC" at bounding box center [51, 163] width 103 height 20
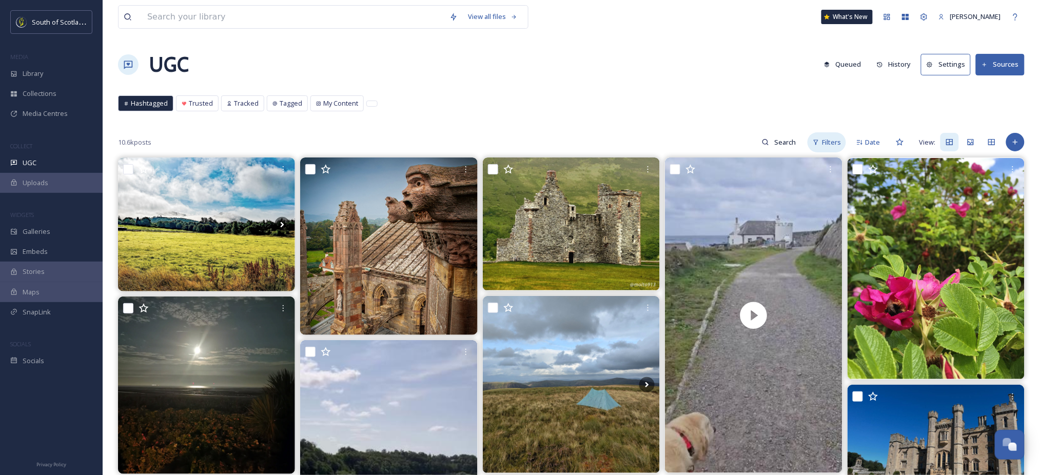
click at [824, 145] on span "Filters" at bounding box center [831, 143] width 19 height 10
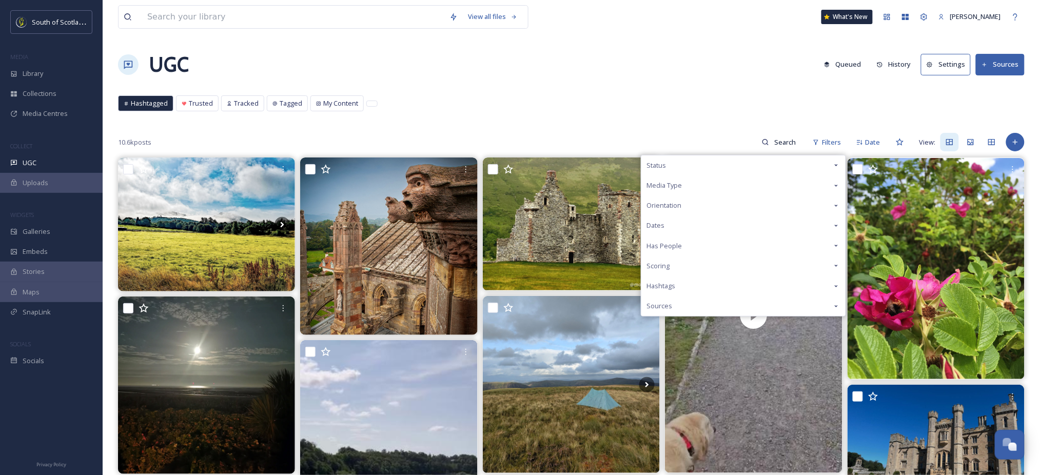
click at [695, 163] on div "Status" at bounding box center [743, 165] width 204 height 20
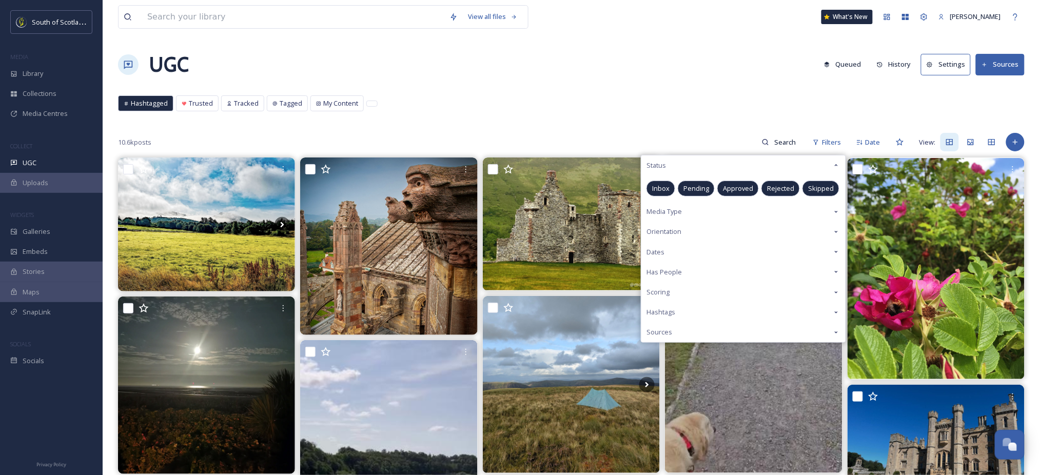
click at [700, 191] on span "Pending" at bounding box center [696, 189] width 26 height 10
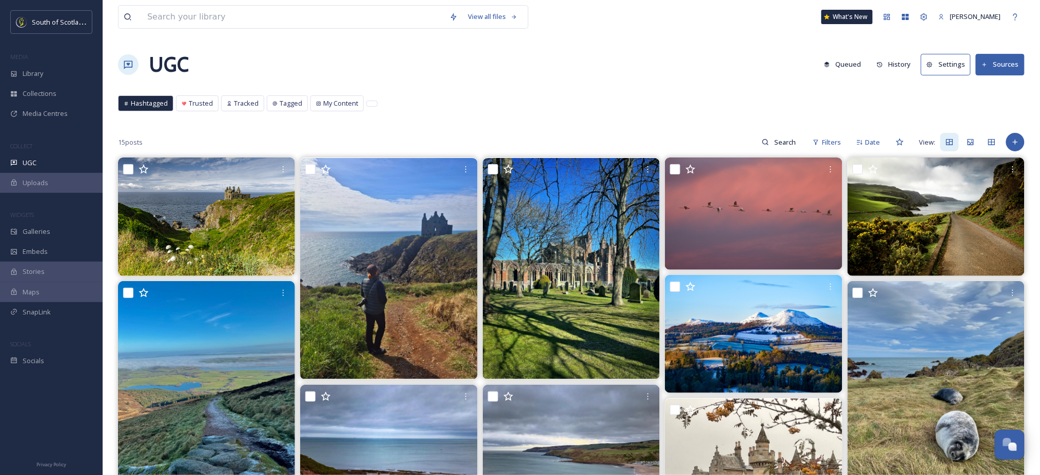
click at [688, 96] on div "Hashtagged Trusted Tracked Tagged My Content Hashtagged Trusted Tracked Tagged …" at bounding box center [571, 105] width 907 height 21
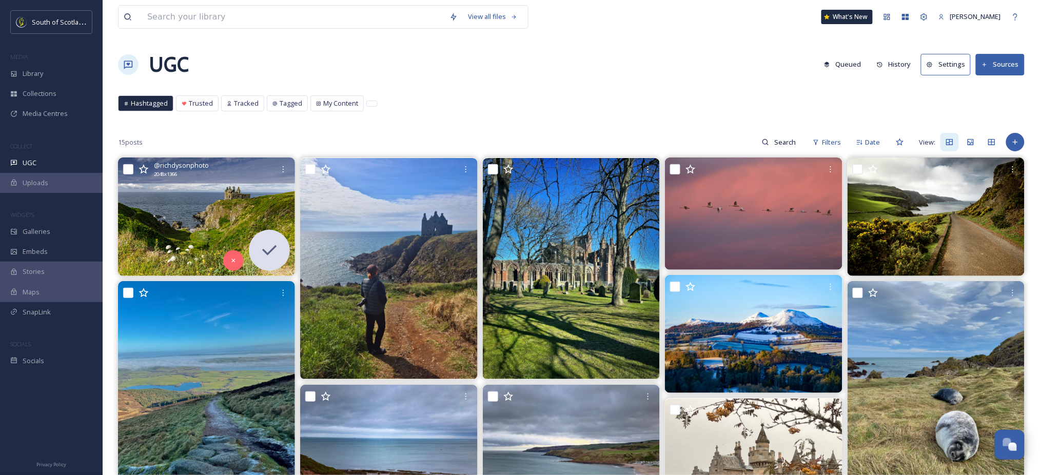
click at [188, 215] on img at bounding box center [206, 217] width 177 height 118
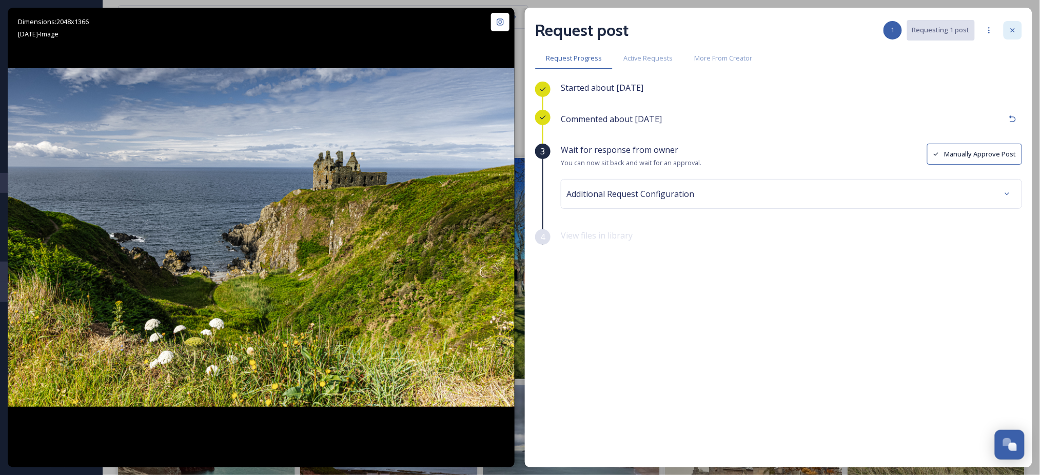
click at [1013, 32] on icon at bounding box center [1013, 30] width 8 height 8
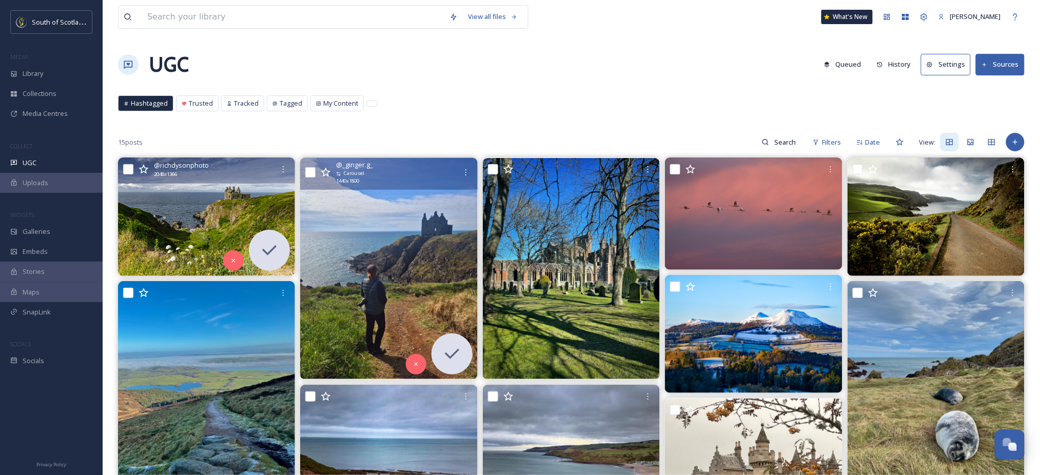
click at [405, 246] on img at bounding box center [388, 269] width 177 height 222
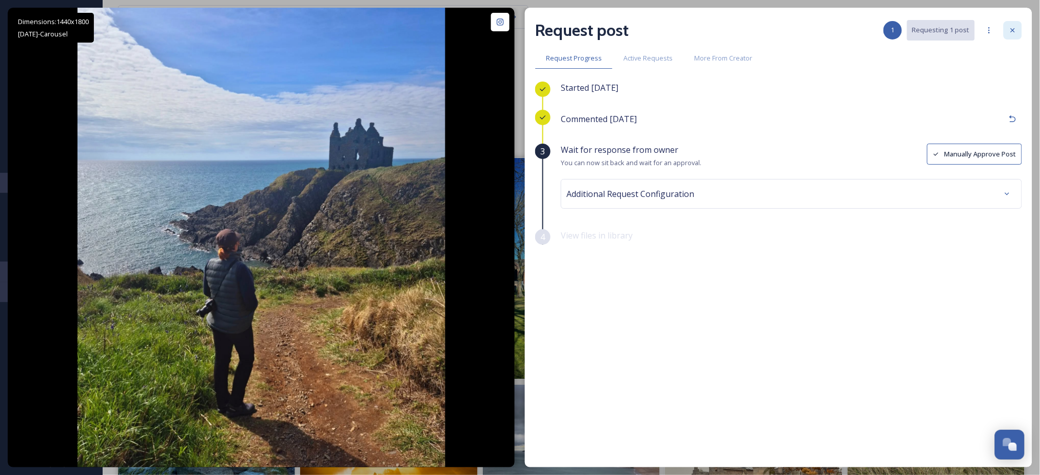
click at [1015, 29] on icon at bounding box center [1013, 30] width 8 height 8
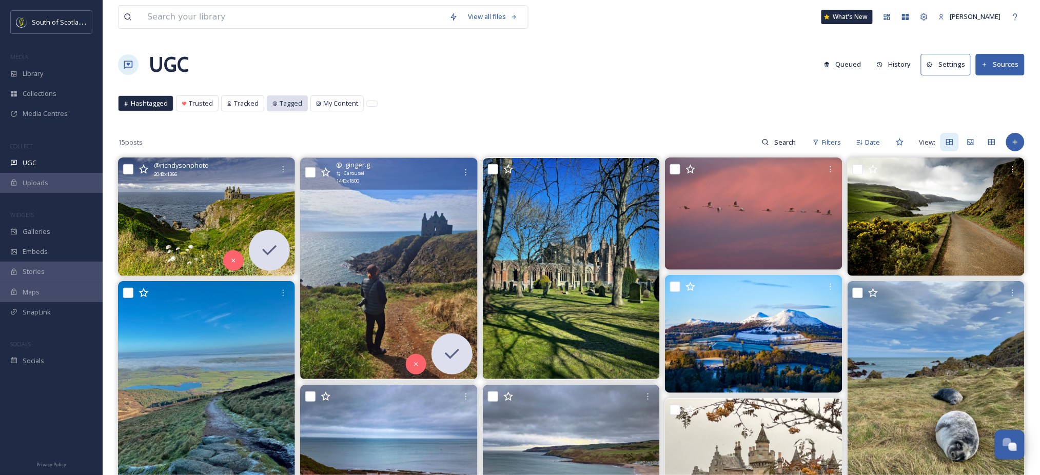
click at [289, 106] on span "Tagged" at bounding box center [291, 104] width 23 height 10
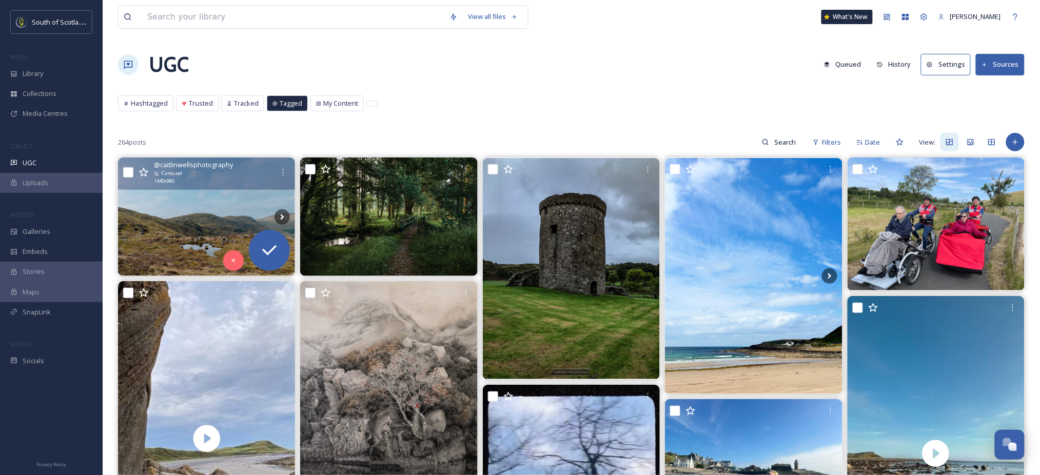
click at [178, 263] on img at bounding box center [206, 217] width 177 height 118
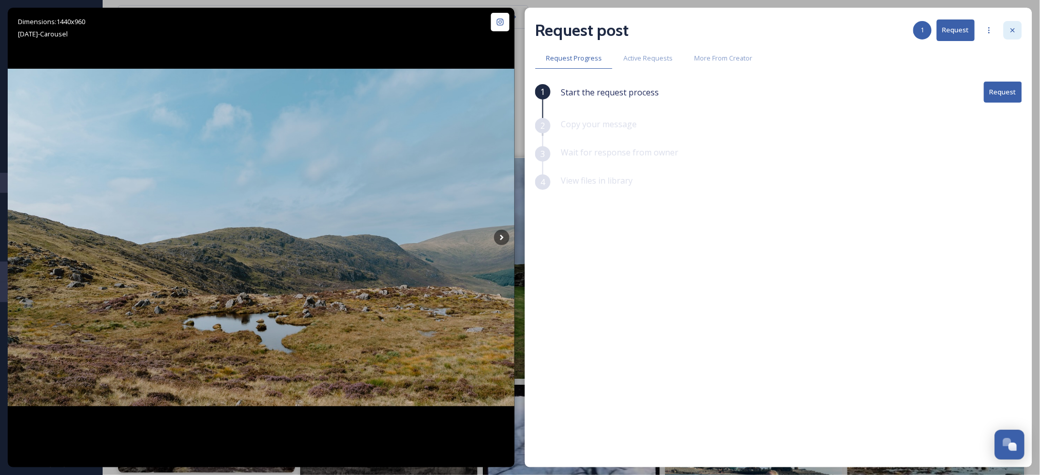
click at [1015, 36] on div at bounding box center [1013, 30] width 18 height 18
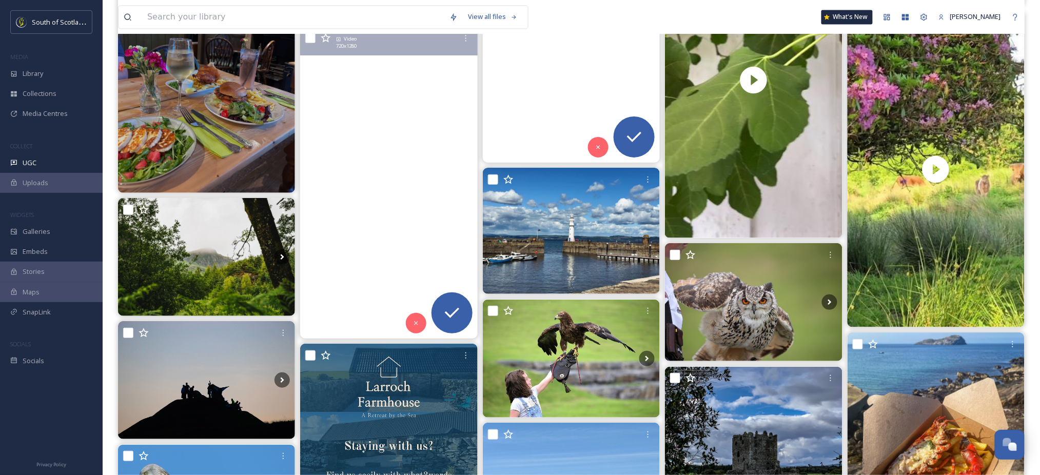
scroll to position [2187, 0]
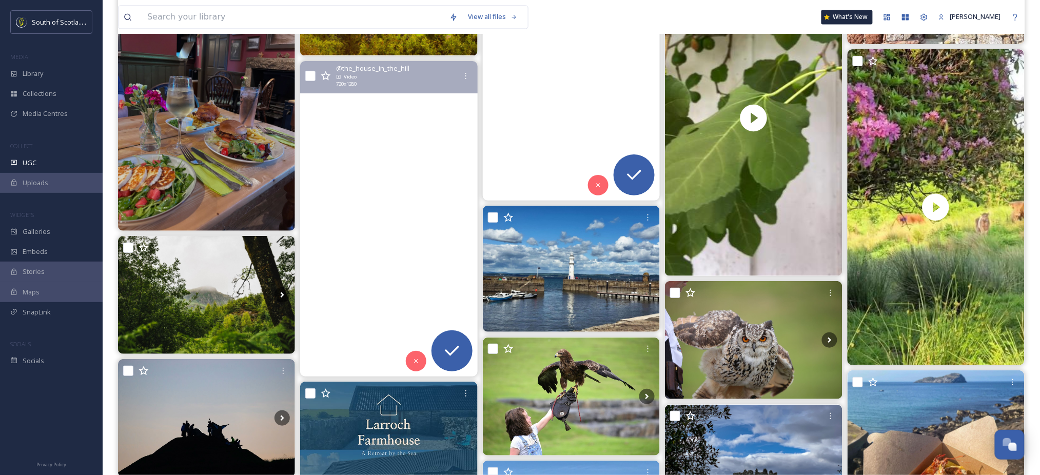
click at [381, 180] on video "Another beautiful evening watching the Callant and his cavalcade leave the loca…" at bounding box center [389, 219] width 178 height 316
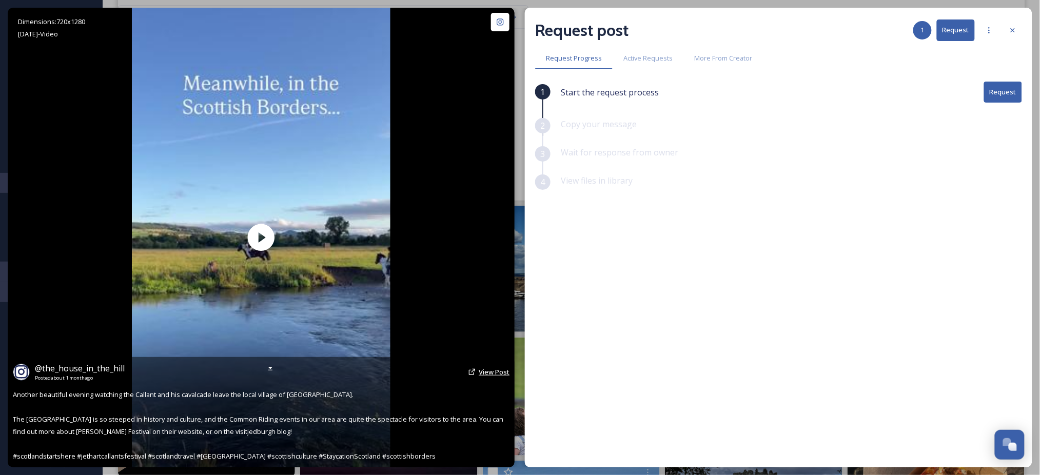
click at [483, 374] on span "View Post" at bounding box center [494, 371] width 31 height 9
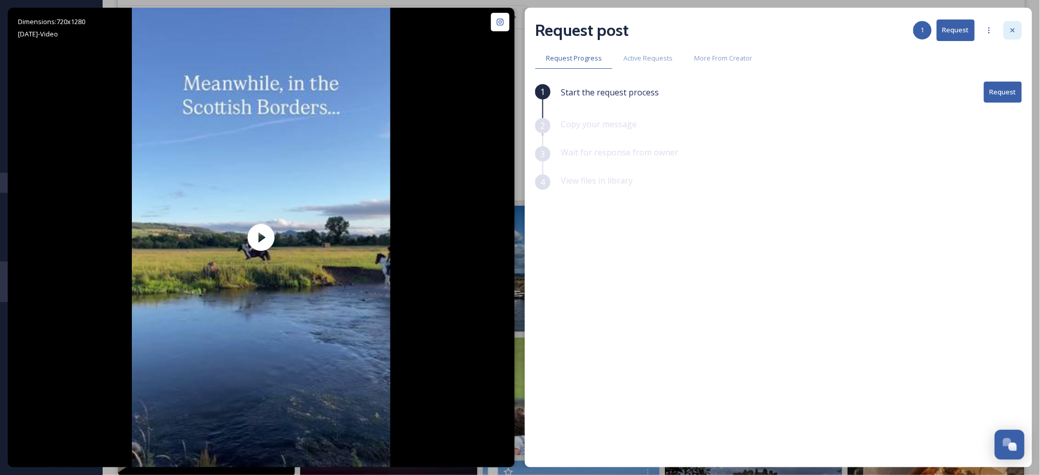
click at [1011, 32] on icon at bounding box center [1013, 30] width 4 height 4
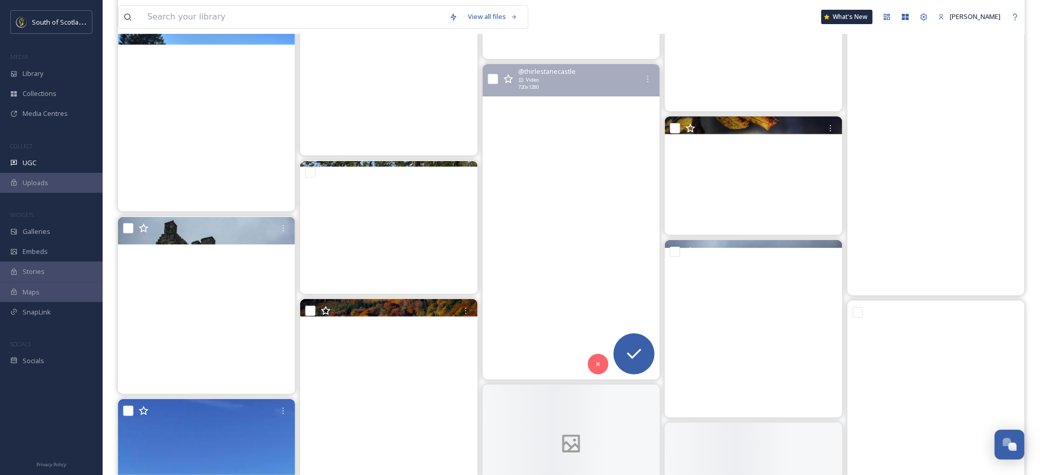
scroll to position [8342, 0]
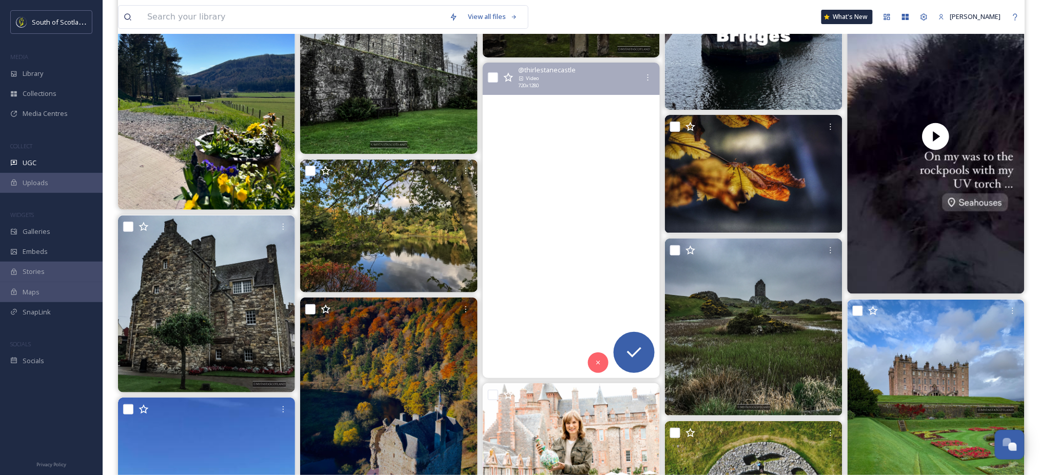
click at [590, 237] on video "🍂 Welcoming autumn and loving all the vibrant colours! \a\a#scotland #scotlande…" at bounding box center [572, 221] width 178 height 316
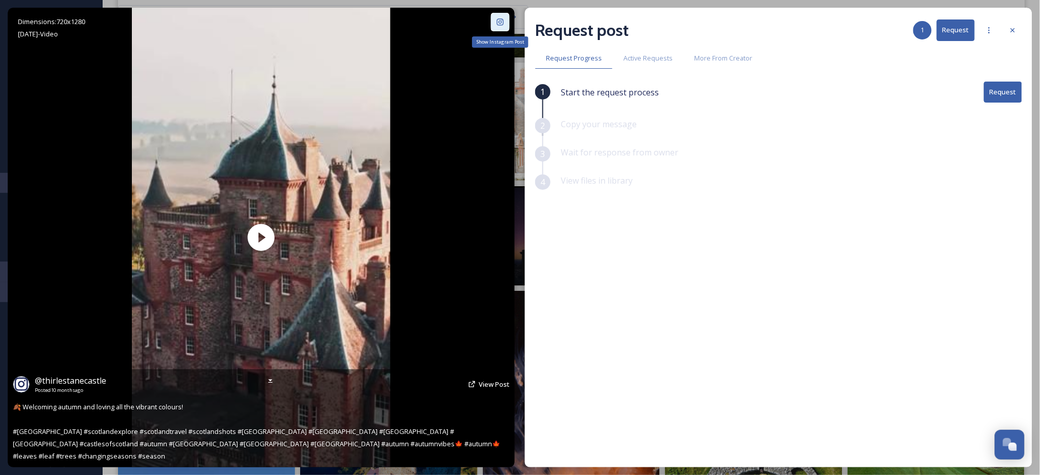
click at [502, 19] on icon at bounding box center [500, 21] width 7 height 7
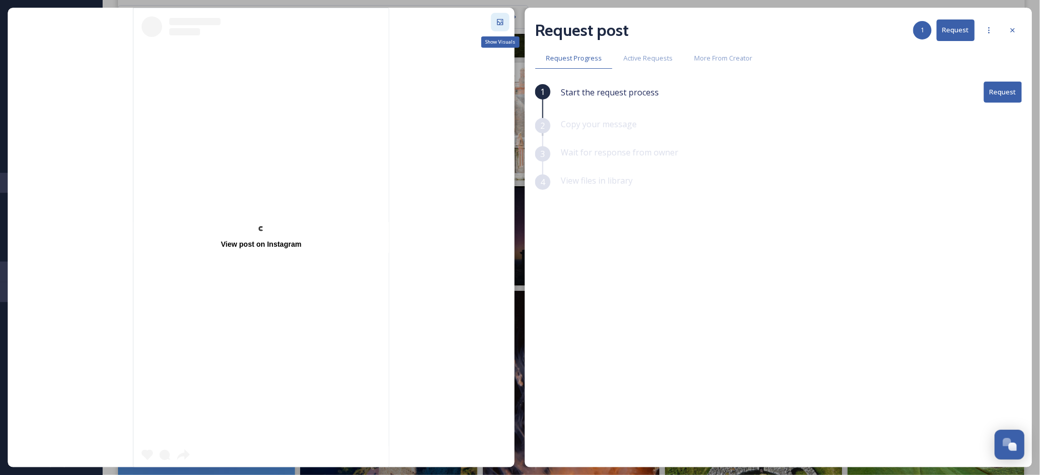
click at [502, 29] on div "Show Visuals" at bounding box center [500, 22] width 18 height 18
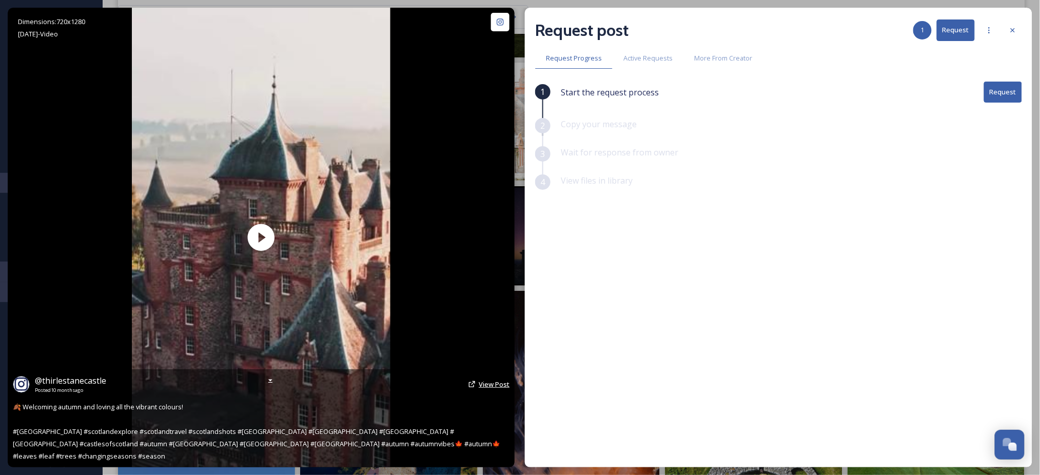
click at [489, 389] on span "View Post" at bounding box center [494, 384] width 31 height 9
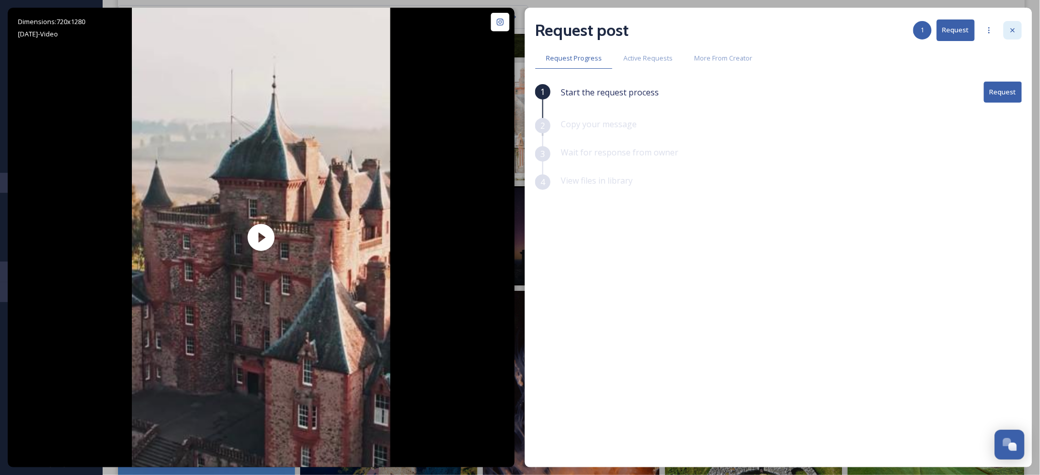
click at [1015, 25] on div at bounding box center [1013, 30] width 18 height 18
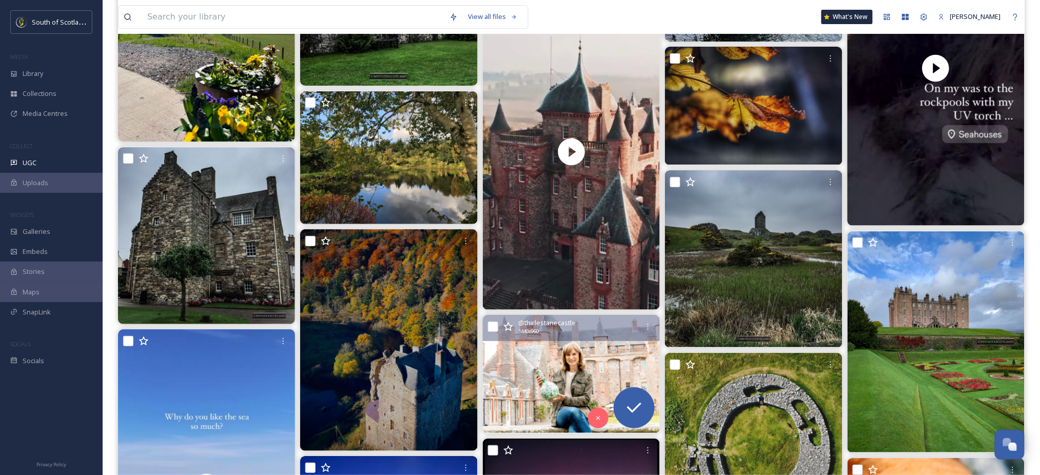
scroll to position [8408, 0]
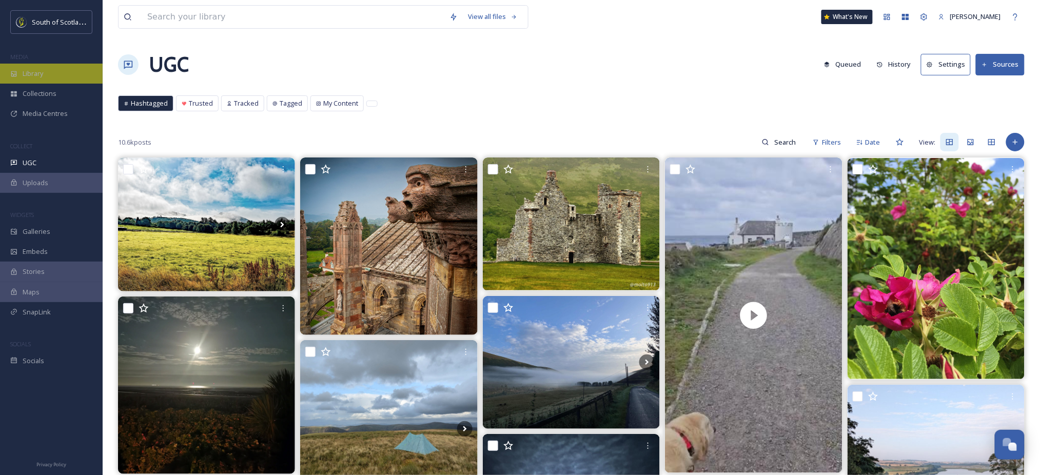
click at [47, 73] on div "Library" at bounding box center [51, 74] width 103 height 20
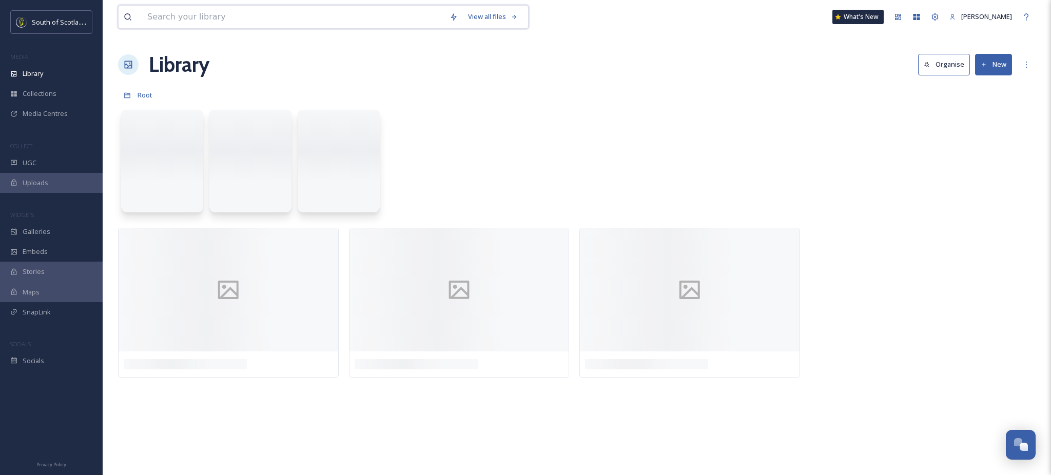
click at [188, 20] on input at bounding box center [293, 17] width 302 height 23
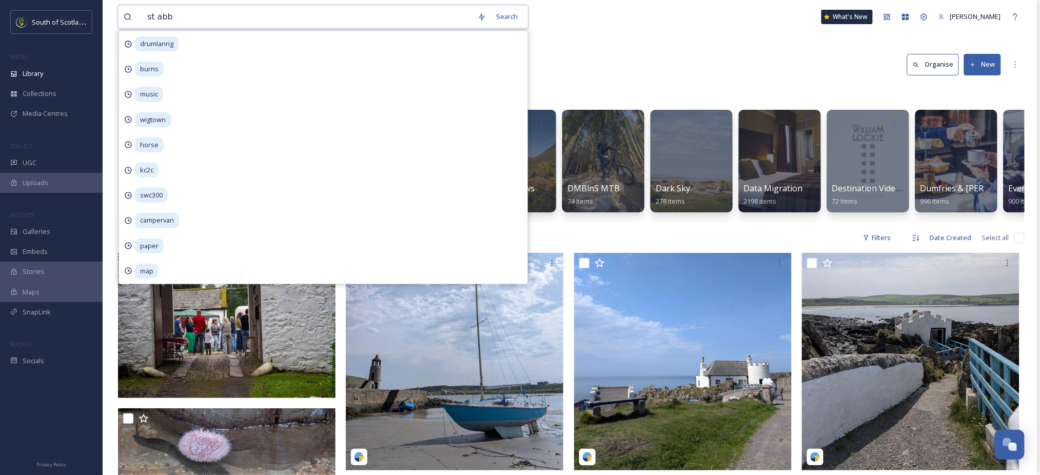
type input "st abbs"
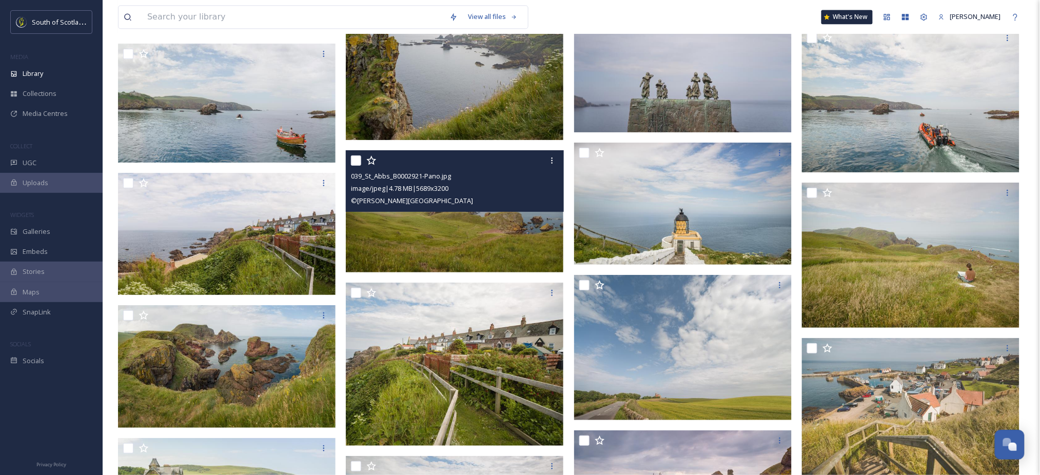
scroll to position [6566, 0]
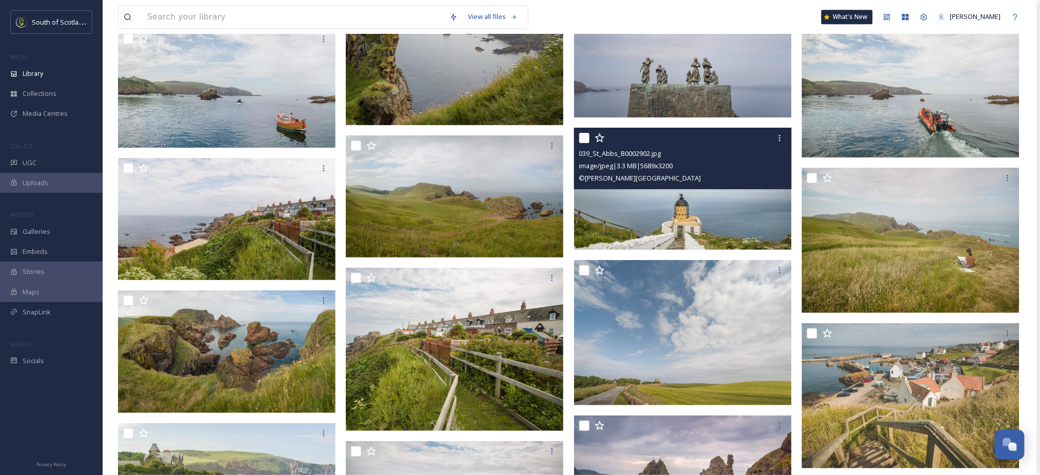
click at [583, 136] on input "checkbox" at bounding box center [584, 138] width 10 height 10
checkbox input "true"
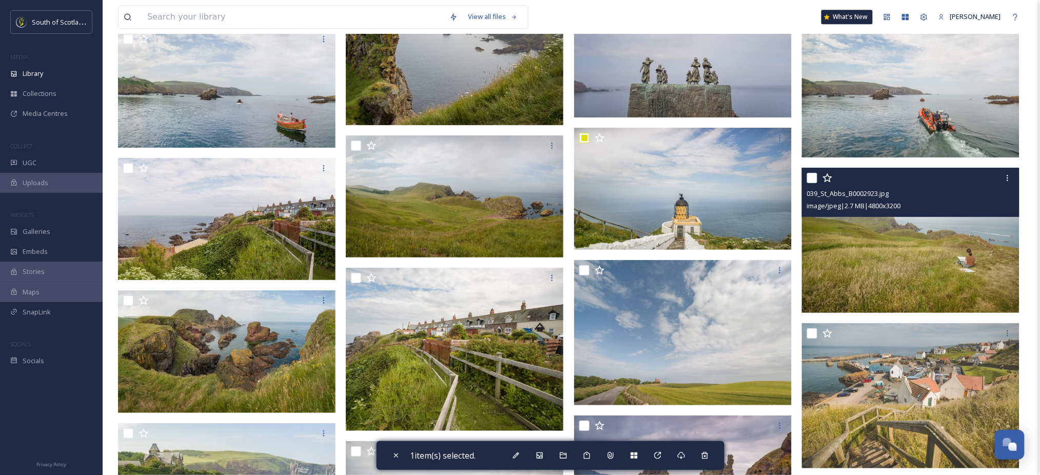
click at [809, 178] on input "checkbox" at bounding box center [812, 178] width 10 height 10
checkbox input "true"
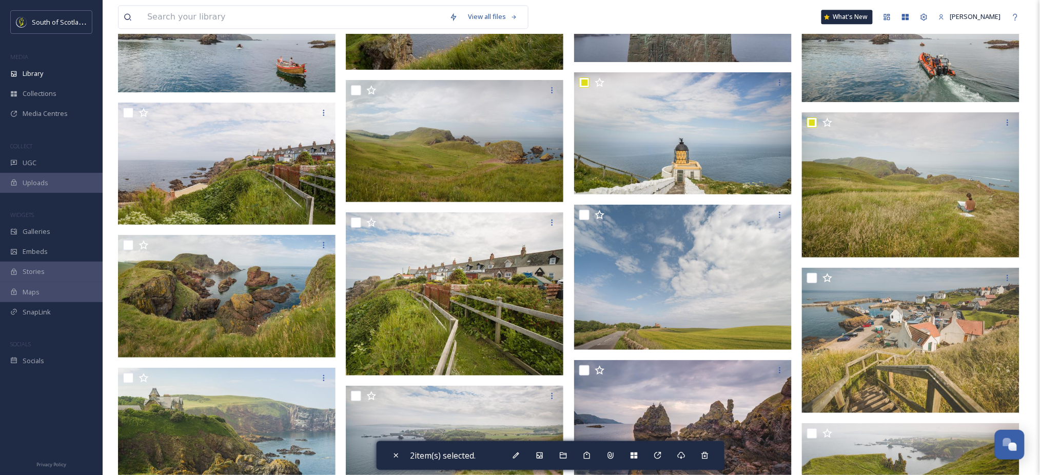
scroll to position [6718, 0]
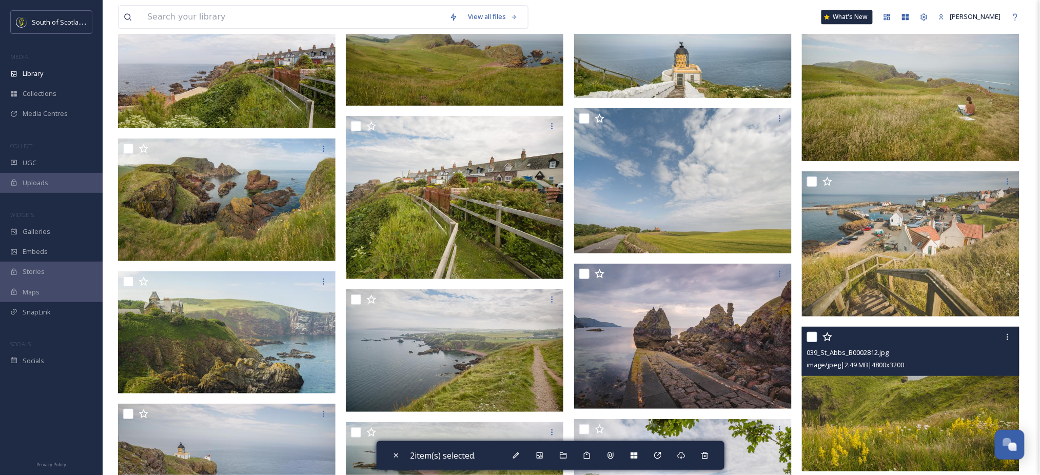
click at [812, 333] on input "checkbox" at bounding box center [812, 337] width 10 height 10
checkbox input "true"
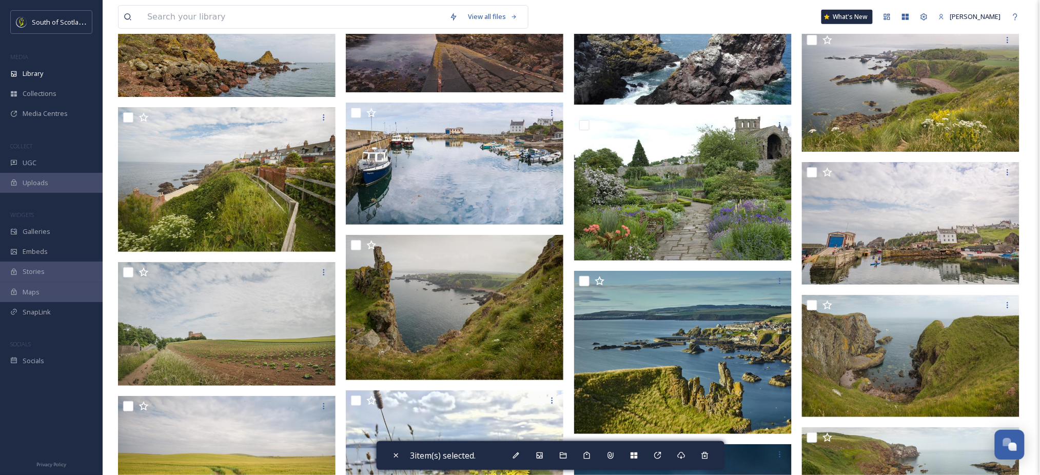
scroll to position [7305, 0]
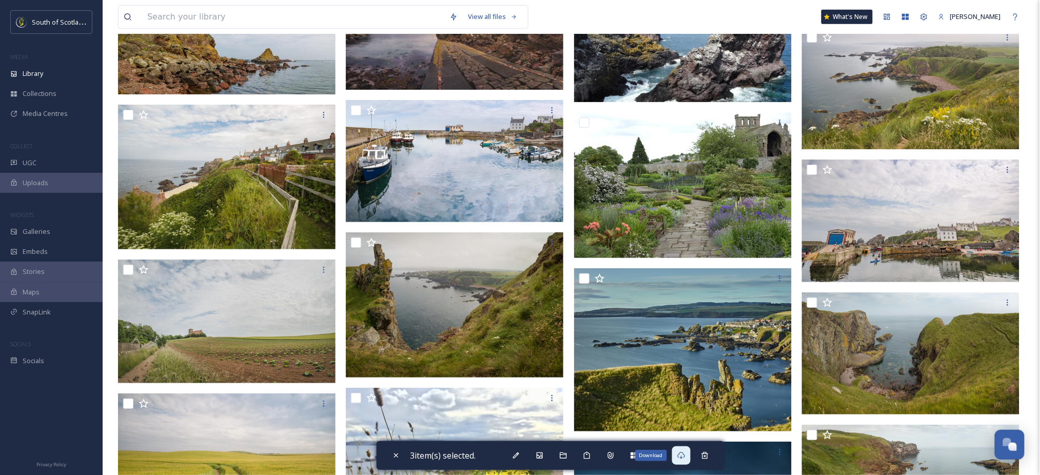
click at [681, 458] on icon at bounding box center [681, 456] width 8 height 8
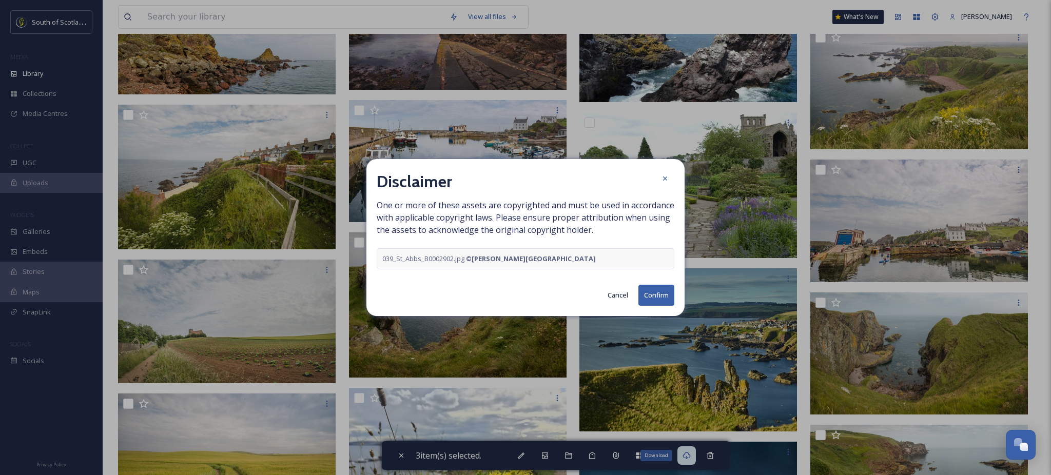
click at [654, 296] on button "Confirm" at bounding box center [656, 295] width 36 height 21
